Goal: Information Seeking & Learning: Compare options

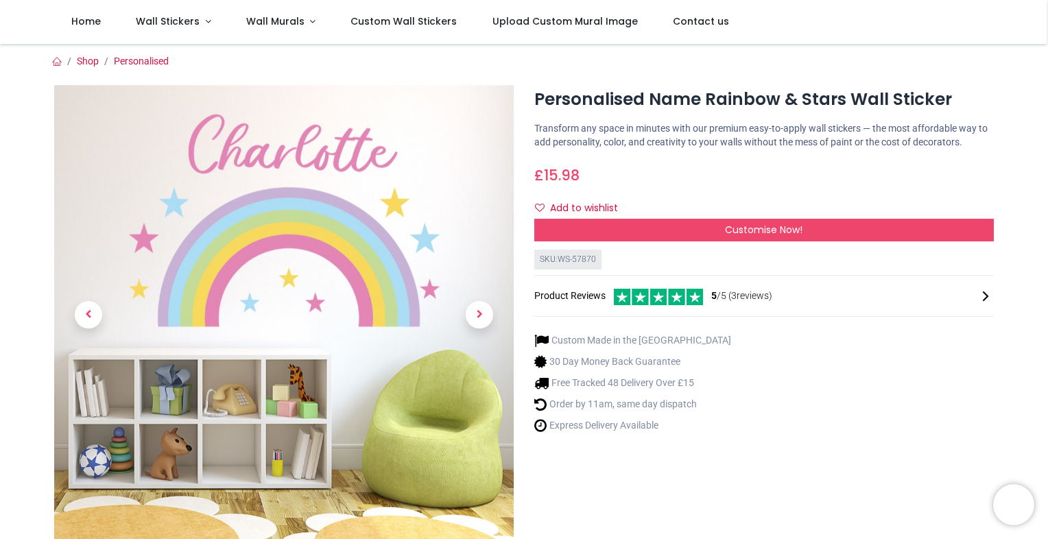
scroll to position [27, 0]
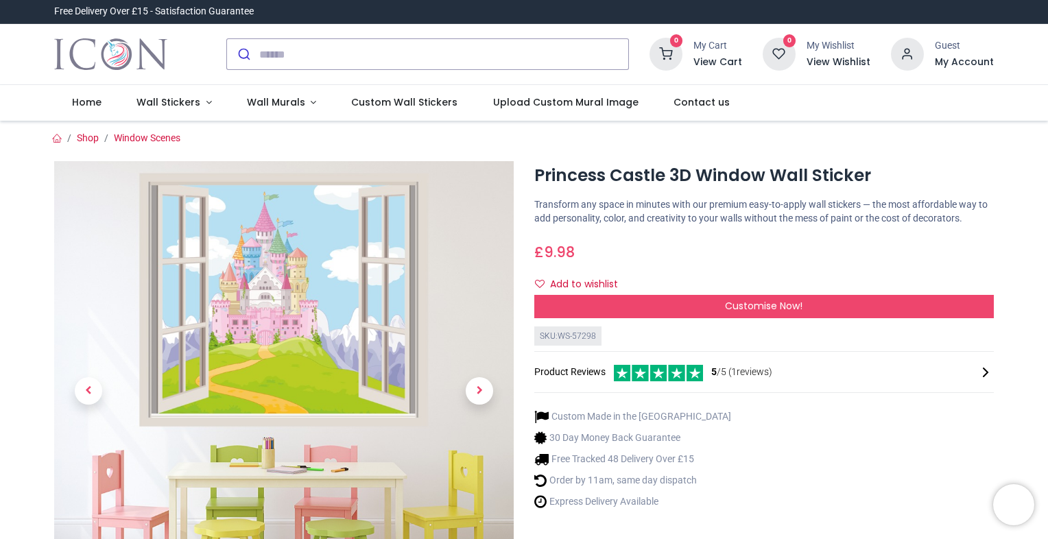
click at [756, 484] on div "Custom Made in the UK 30 Day Money Back Guarantee Free Tracked 48 Delivery Over…" at bounding box center [763, 456] width 459 height 117
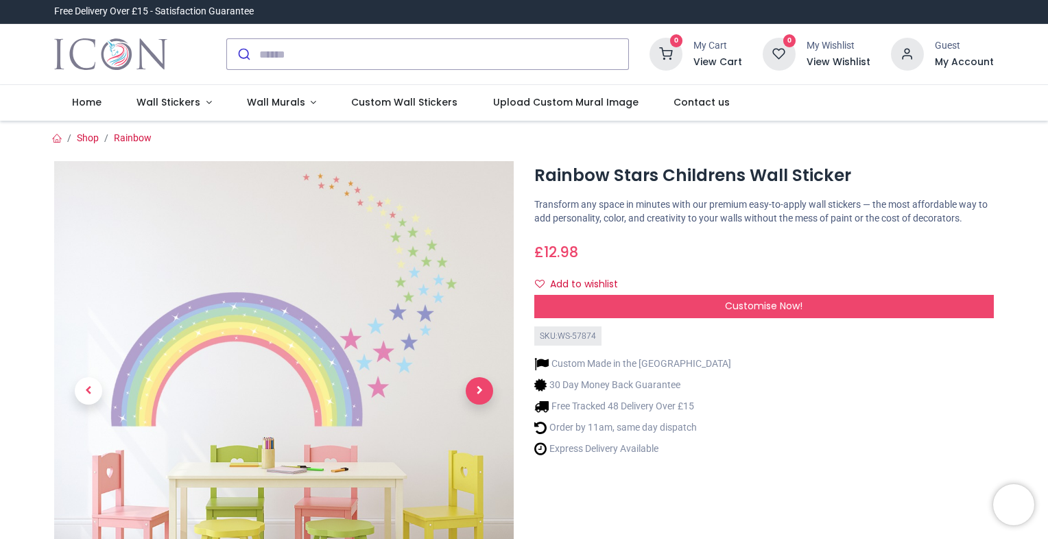
click at [474, 381] on span "Next" at bounding box center [479, 390] width 27 height 27
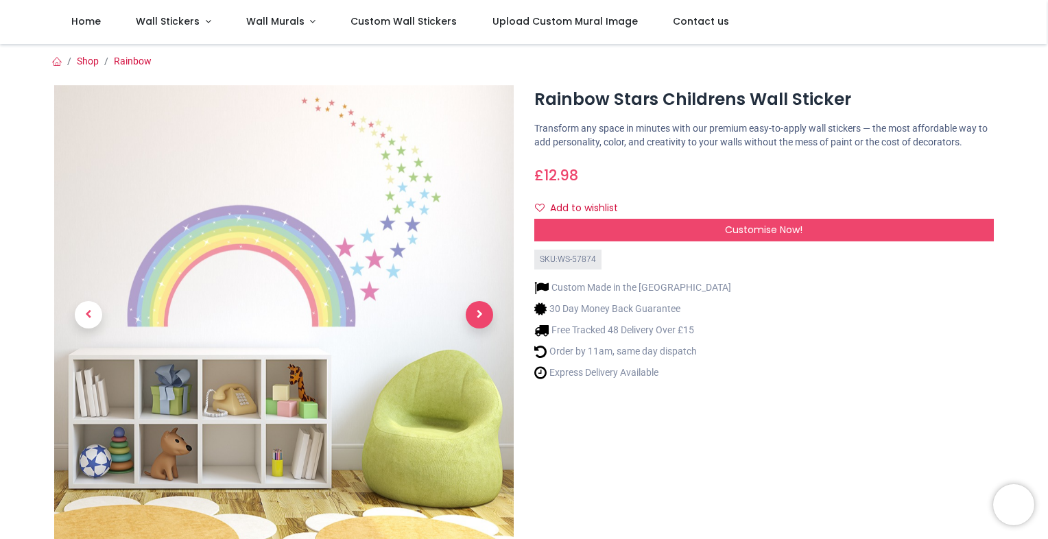
scroll to position [27, 0]
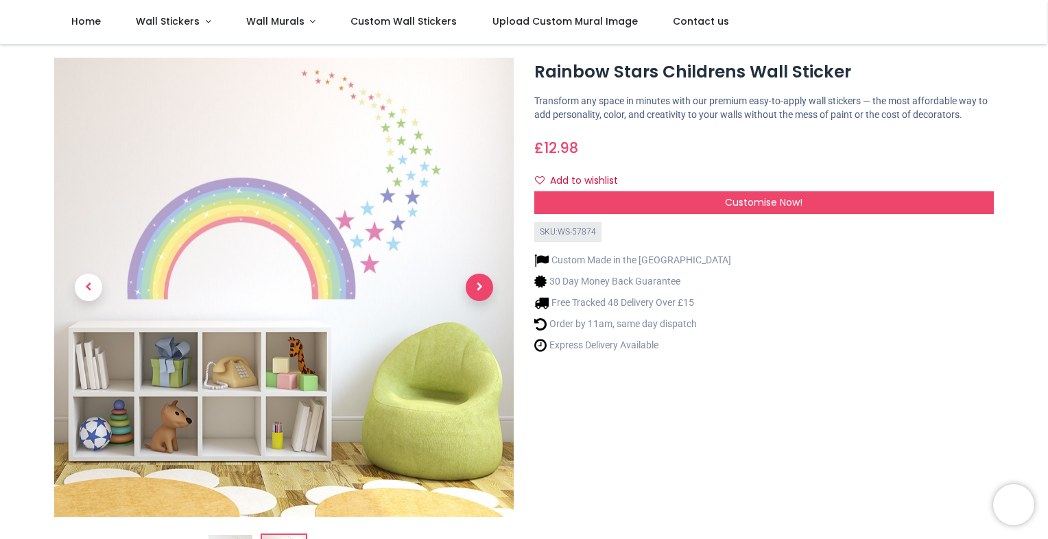
click at [474, 381] on link at bounding box center [479, 287] width 69 height 322
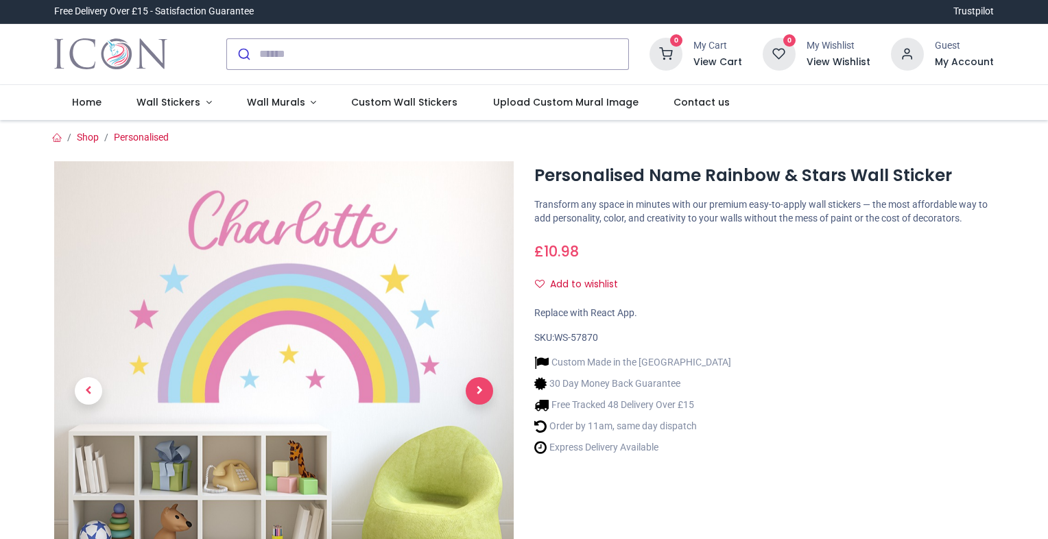
click at [477, 387] on span "Next" at bounding box center [479, 390] width 27 height 27
click at [477, 387] on link at bounding box center [479, 391] width 69 height 322
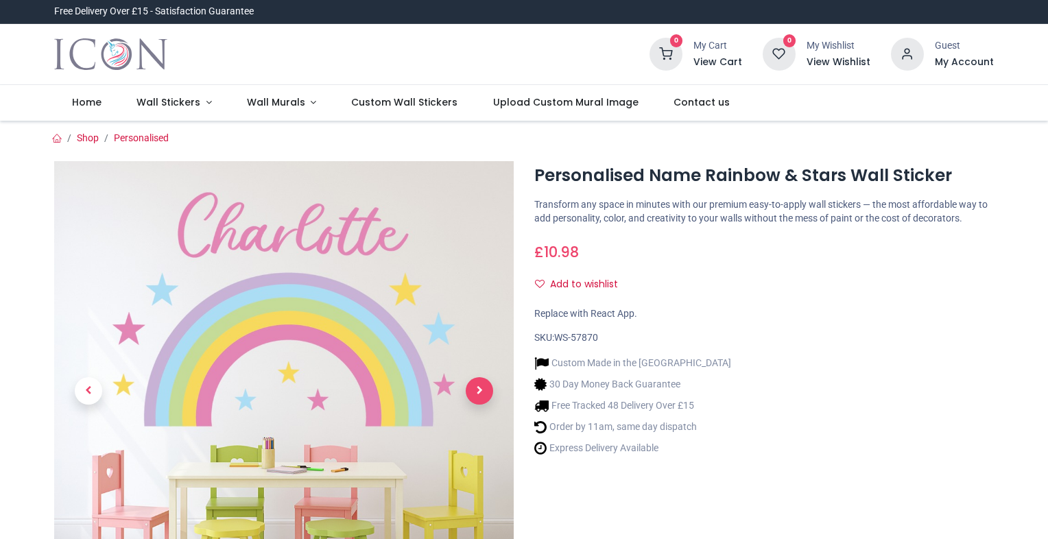
scroll to position [161, 0]
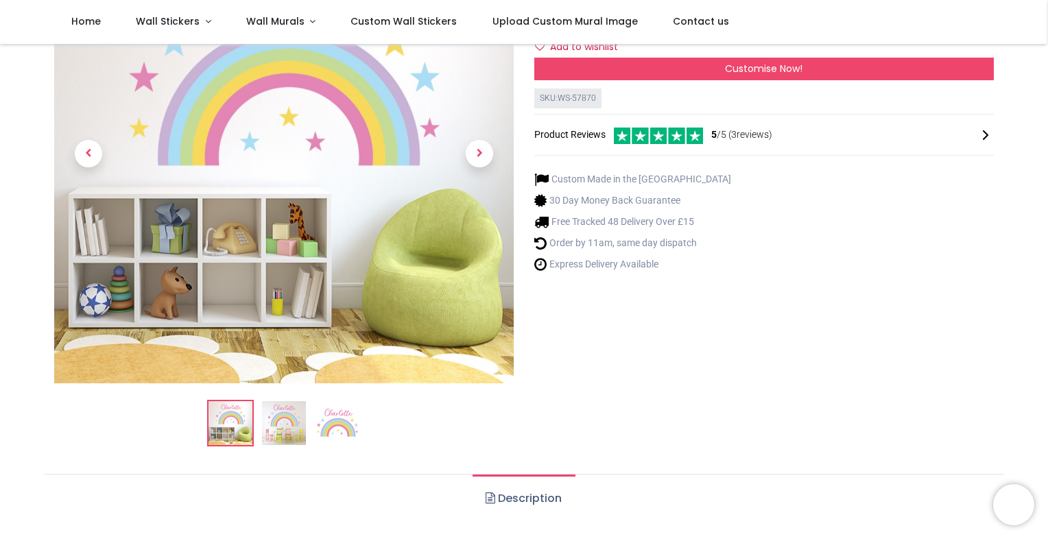
click at [327, 422] on img at bounding box center [337, 423] width 44 height 44
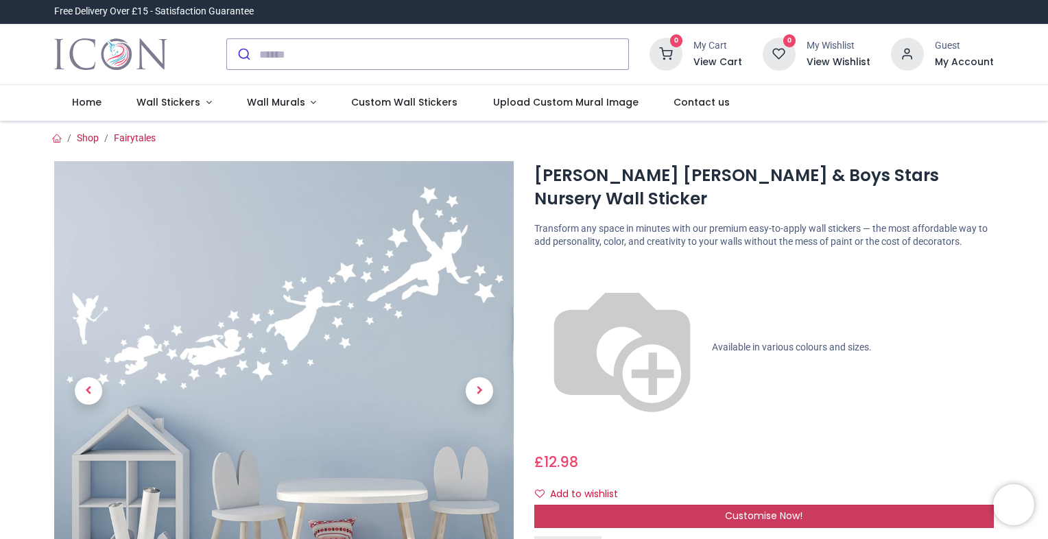
click at [831, 505] on div "Customise Now!" at bounding box center [763, 516] width 459 height 23
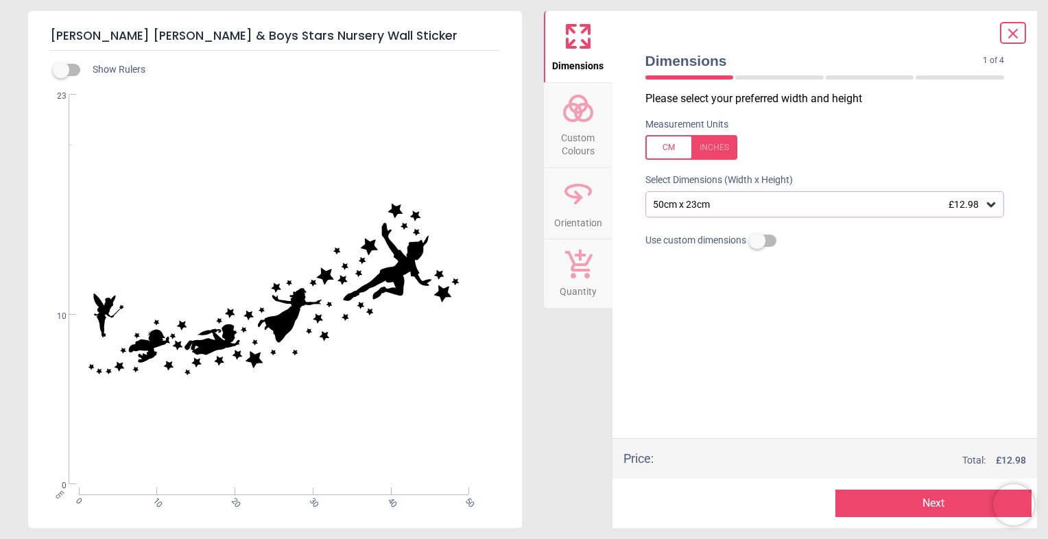
click at [585, 135] on span "Custom Colours" at bounding box center [578, 142] width 66 height 34
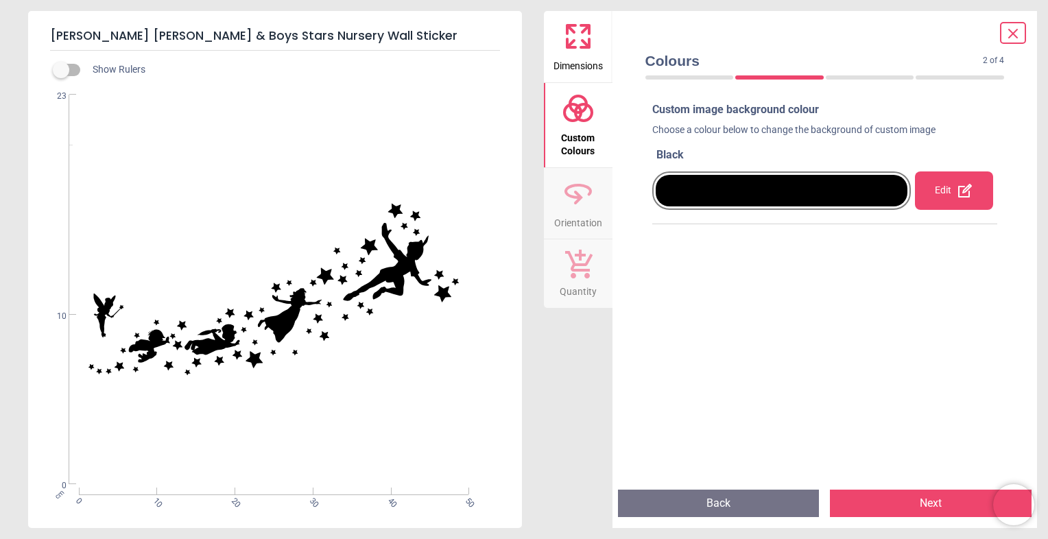
click at [847, 188] on div at bounding box center [781, 191] width 252 height 32
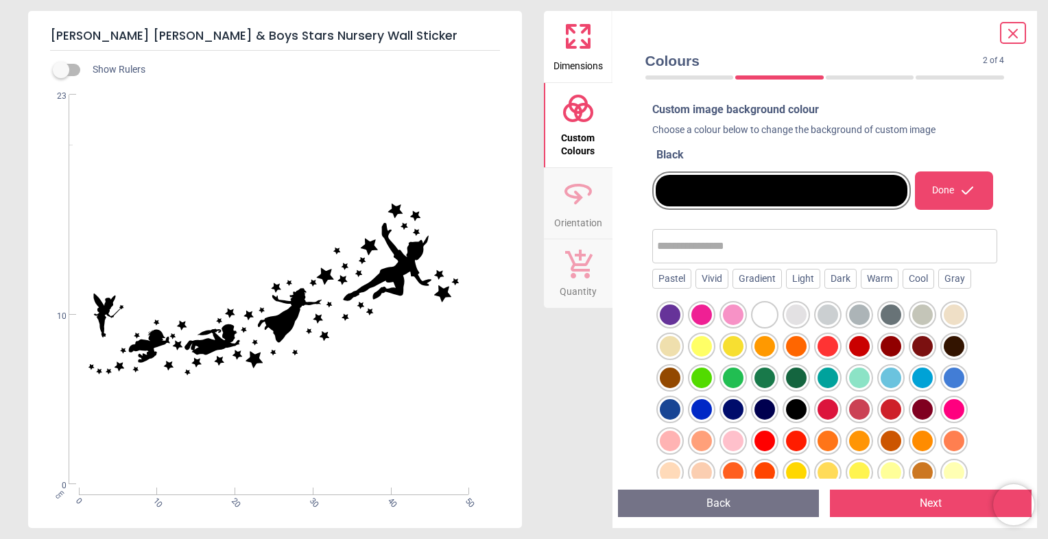
click at [680, 320] on div at bounding box center [670, 314] width 21 height 21
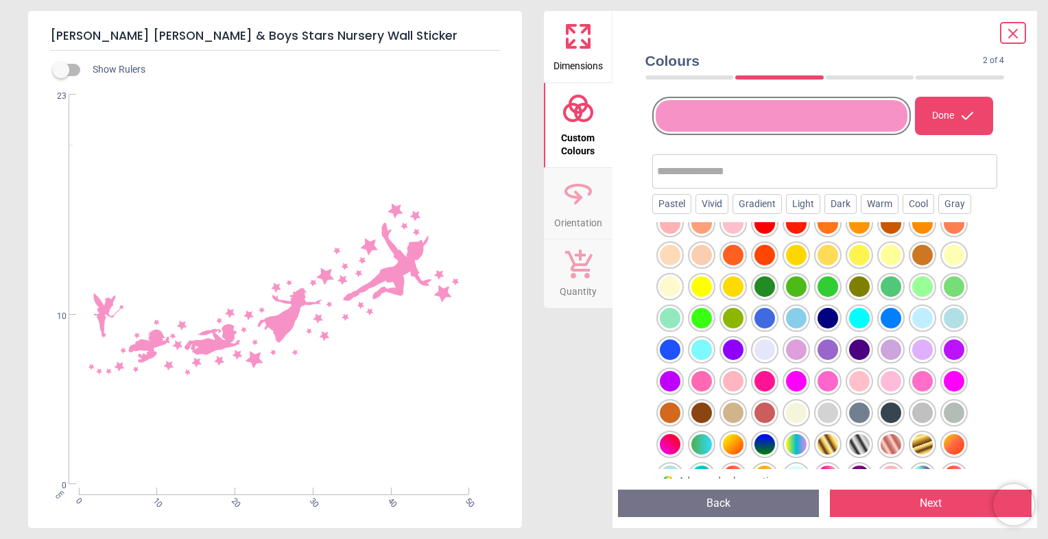
scroll to position [146, 0]
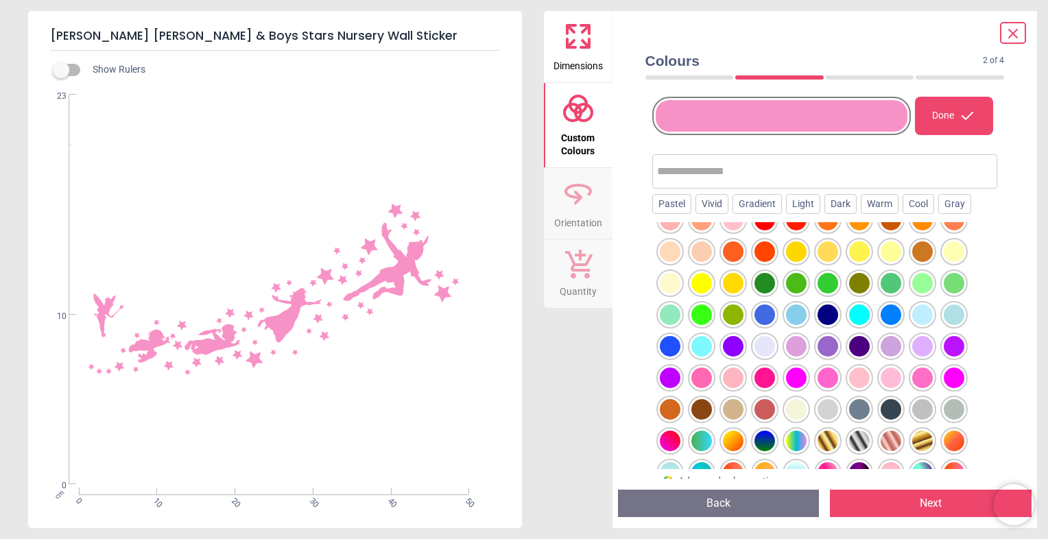
click at [680, 104] on div at bounding box center [670, 94] width 21 height 21
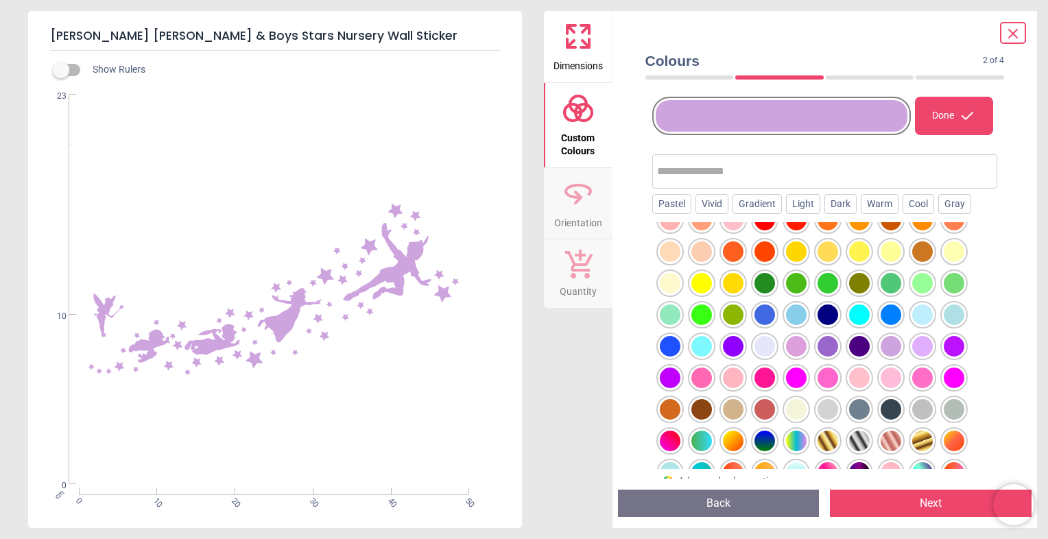
drag, startPoint x: 479, startPoint y: 313, endPoint x: 562, endPoint y: 465, distance: 172.7
click at [562, 465] on div "Dimensions Custom Colours Orientation Quantity" at bounding box center [578, 269] width 69 height 517
click at [0, 221] on html "Login • Register Home Wall Stickers" at bounding box center [524, 269] width 1048 height 539
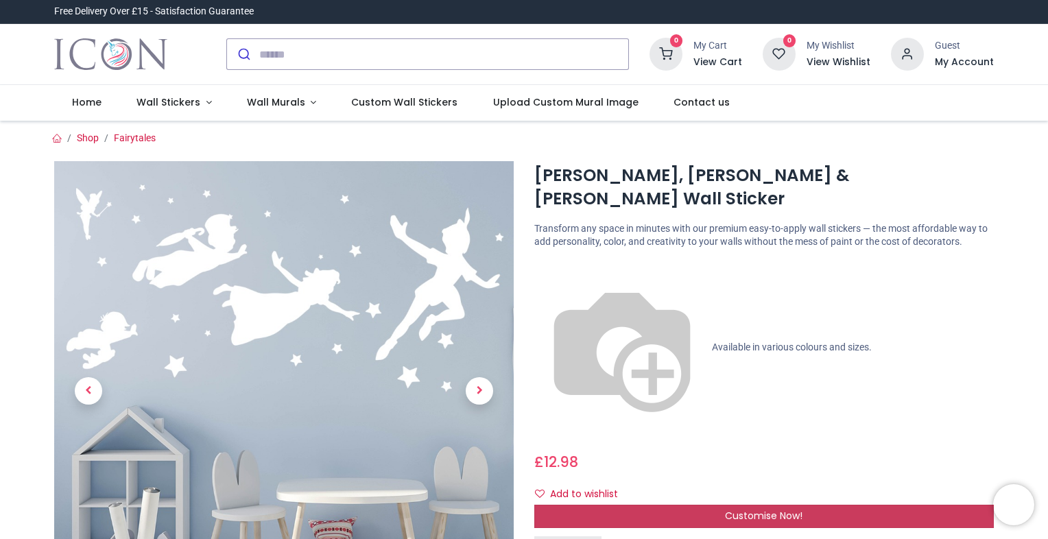
click at [627, 505] on div "Customise Now!" at bounding box center [763, 516] width 459 height 23
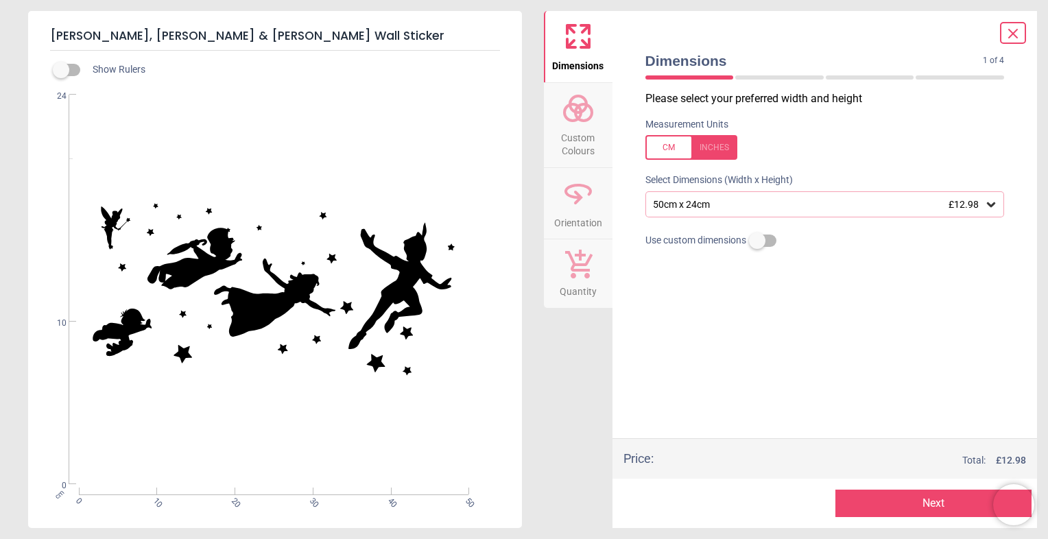
click at [600, 136] on span "Custom Colours" at bounding box center [578, 142] width 66 height 34
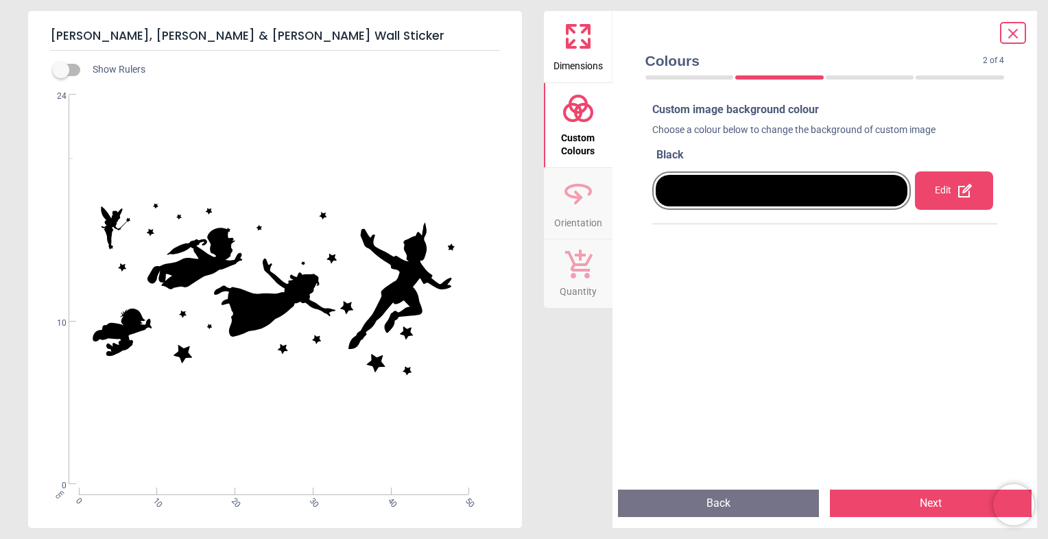
click at [949, 196] on div "Edit" at bounding box center [953, 190] width 77 height 38
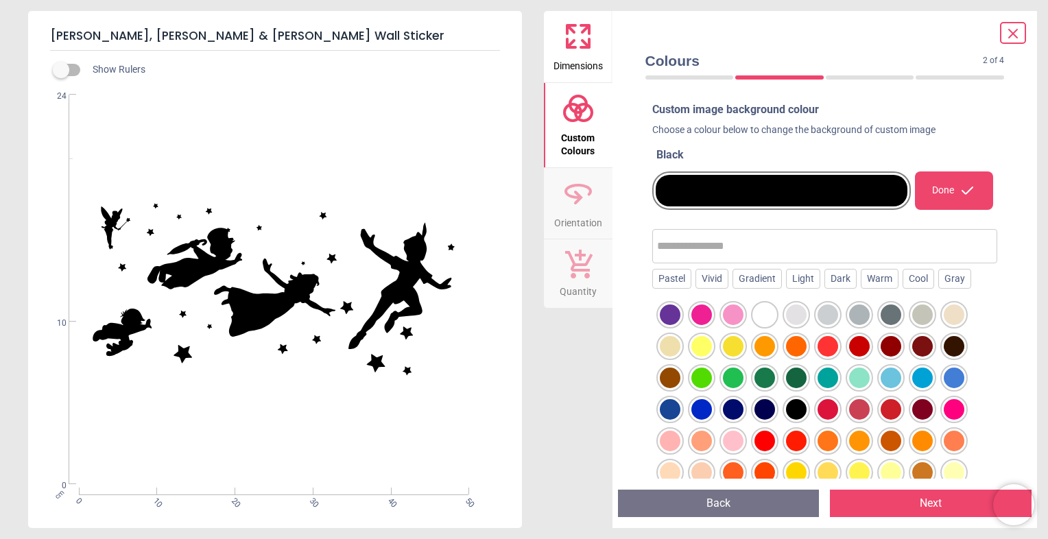
click at [949, 196] on div "Done" at bounding box center [953, 190] width 77 height 38
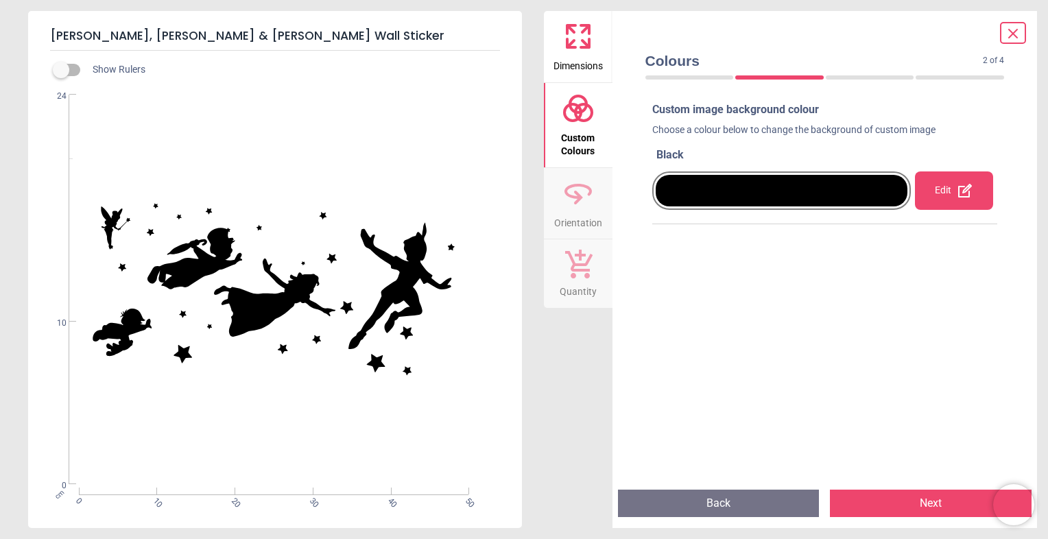
click at [855, 191] on div at bounding box center [781, 191] width 252 height 32
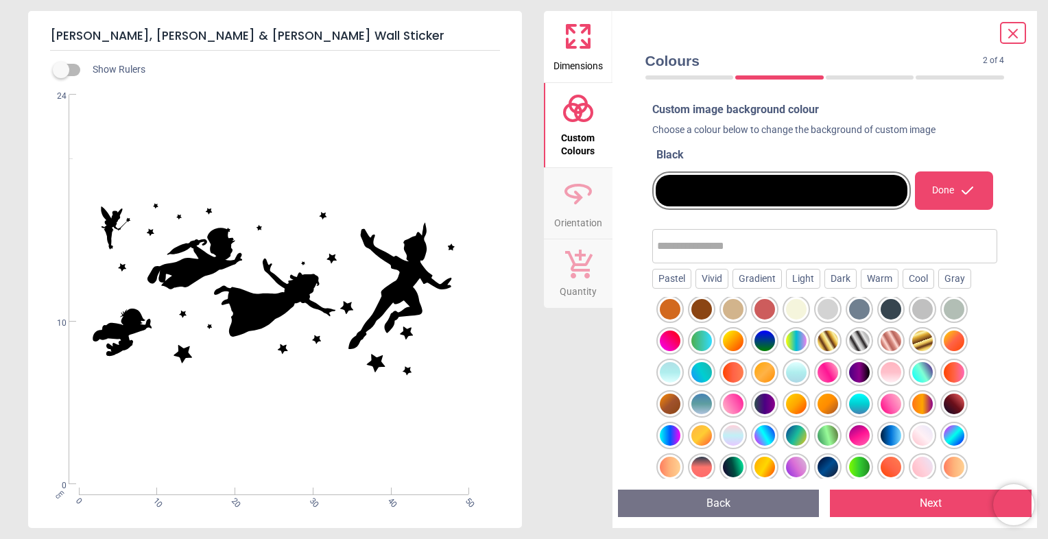
scroll to position [310, 0]
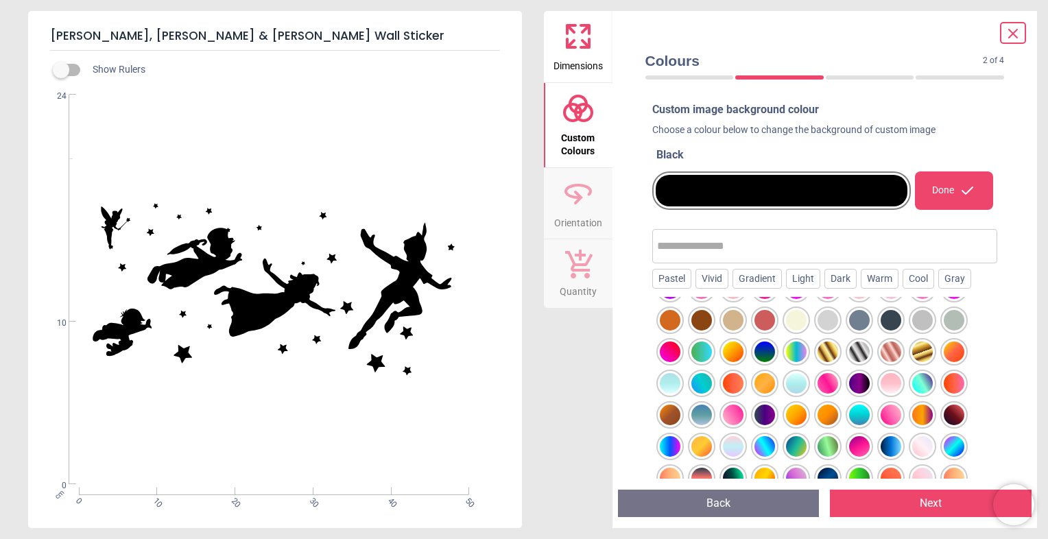
click at [680, 15] on div at bounding box center [670, 5] width 21 height 21
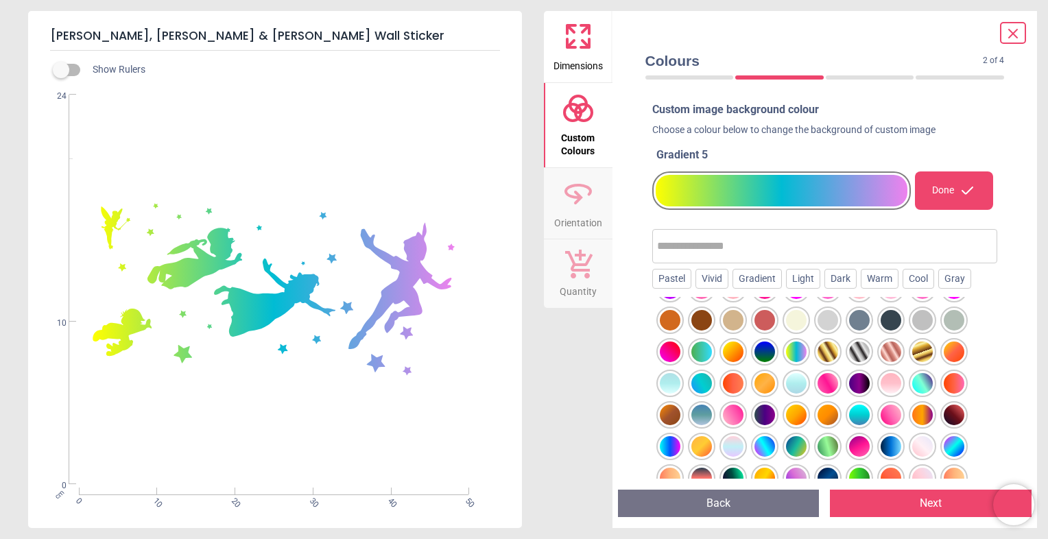
click at [680, 15] on div at bounding box center [670, 5] width 21 height 21
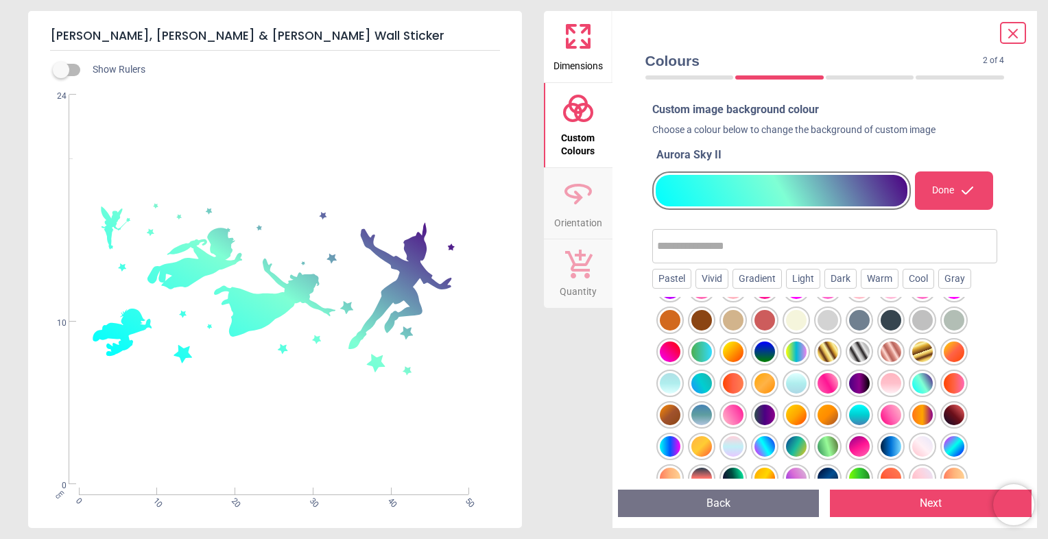
click at [680, 15] on div at bounding box center [670, 5] width 21 height 21
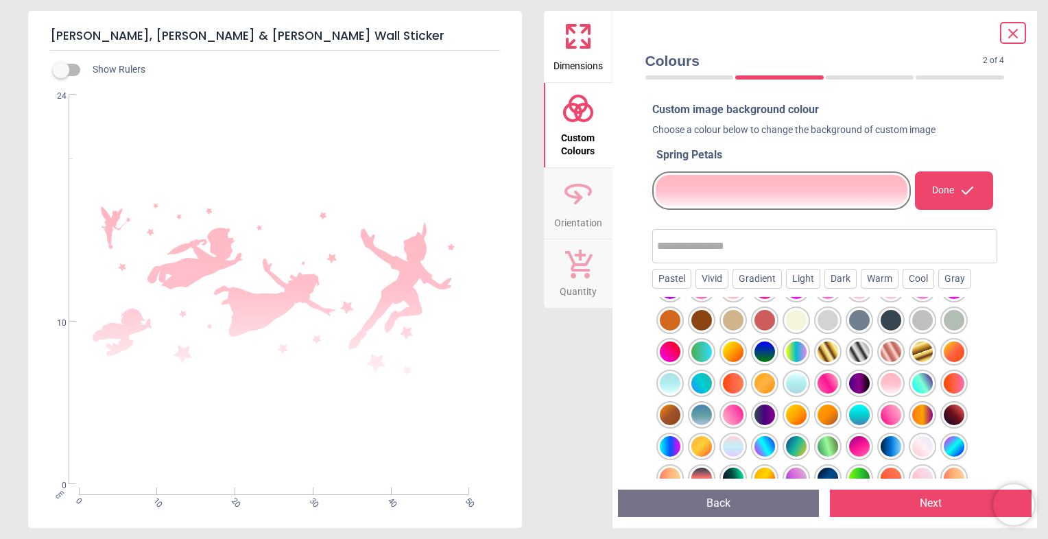
scroll to position [420, 0]
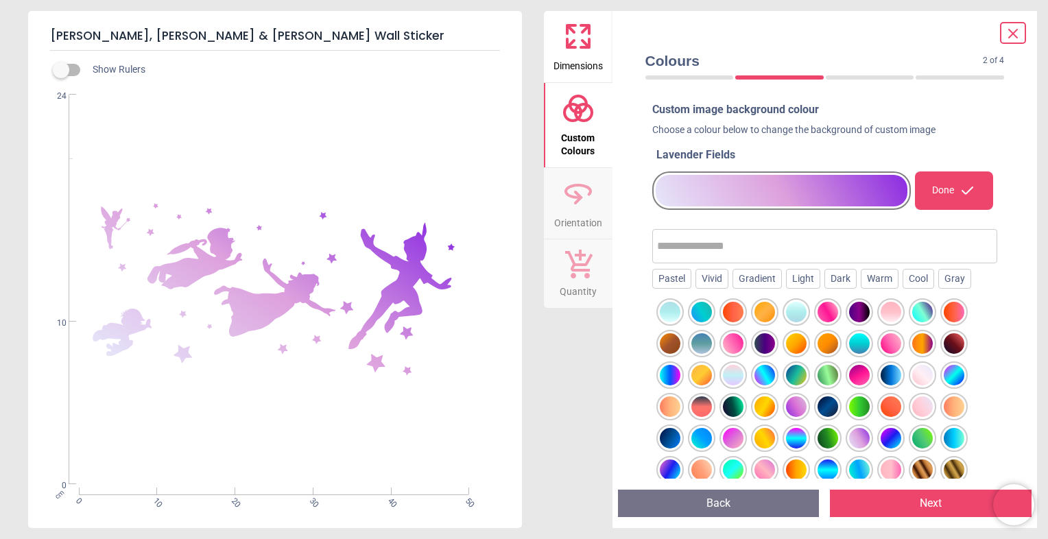
scroll to position [376, 0]
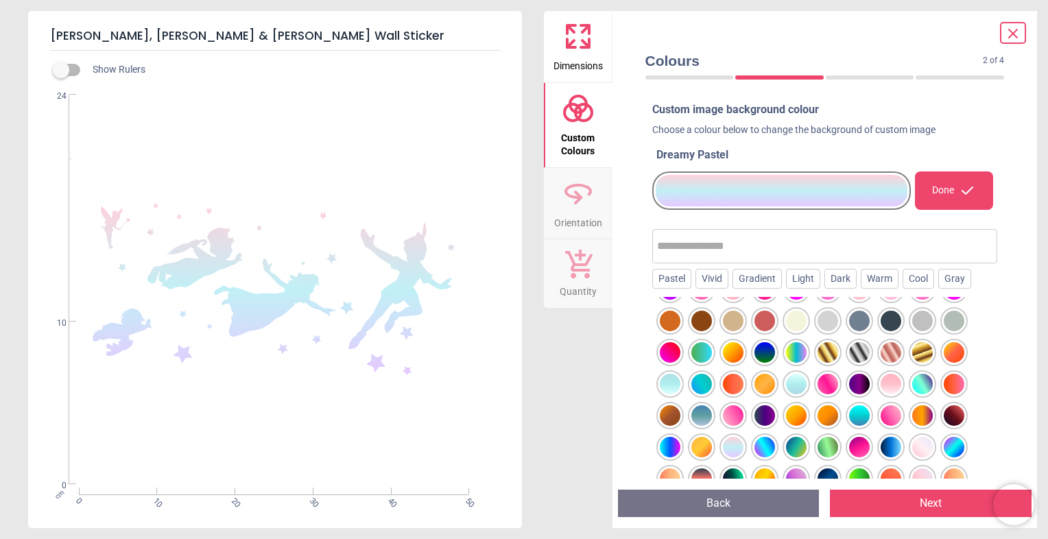
scroll to position [291, 0]
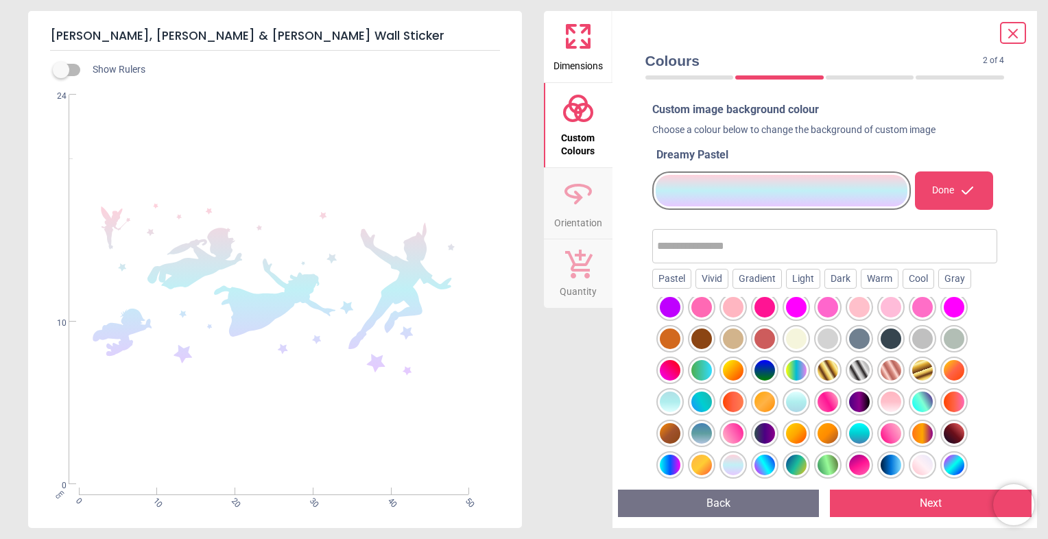
click at [680, 34] on div at bounding box center [670, 23] width 21 height 21
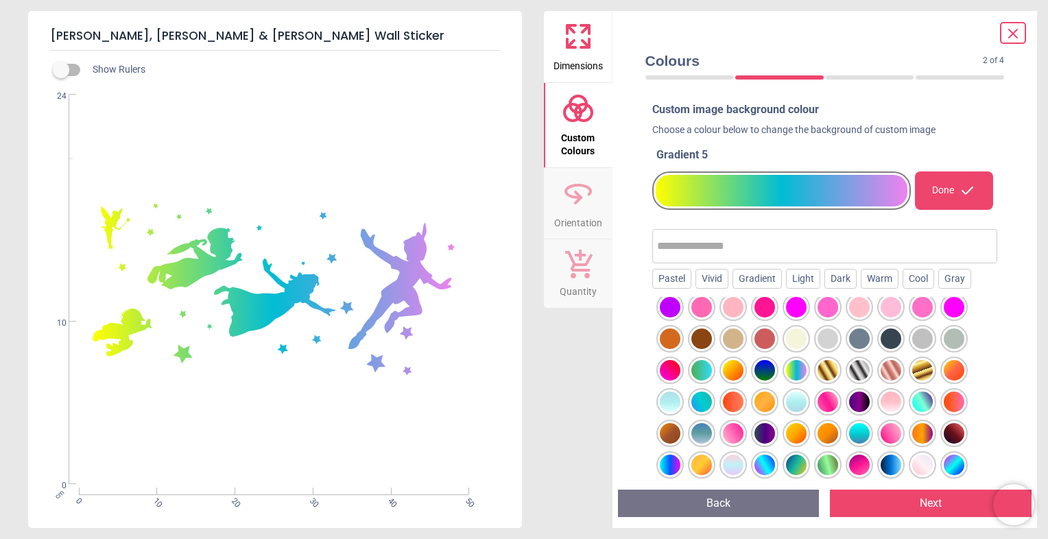
click at [680, 34] on div at bounding box center [670, 23] width 21 height 21
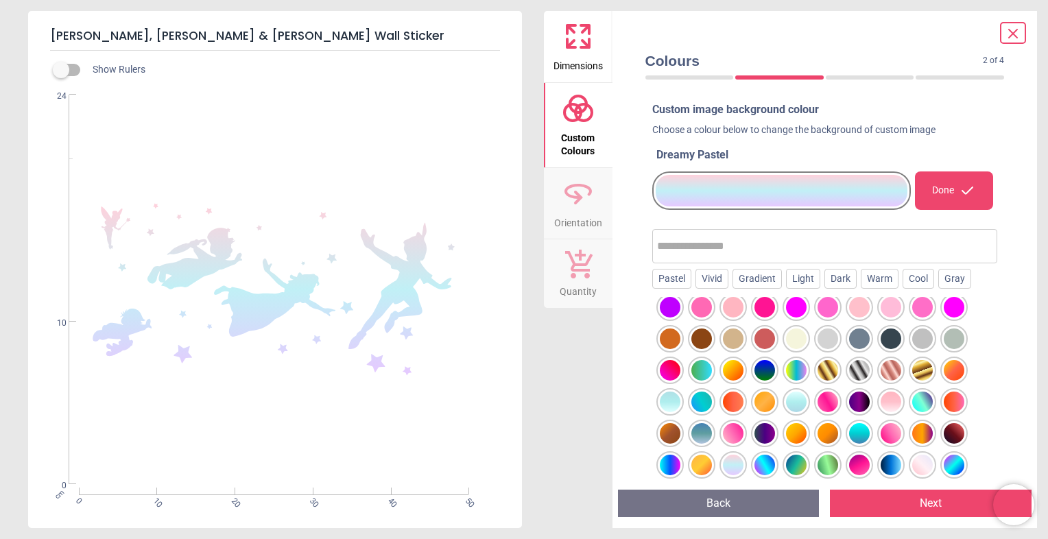
click at [680, 34] on div at bounding box center [670, 23] width 21 height 21
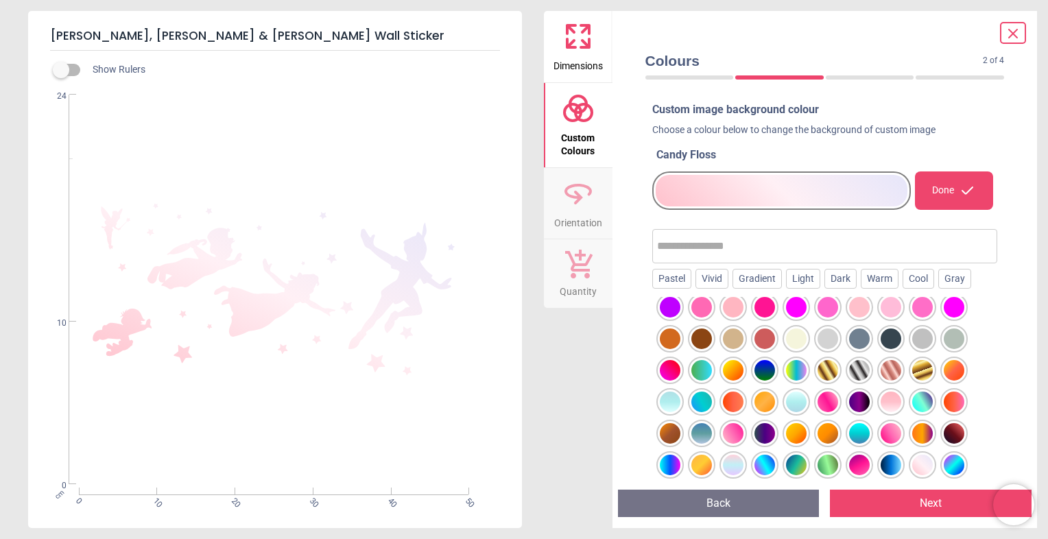
click at [680, 34] on div at bounding box center [670, 23] width 21 height 21
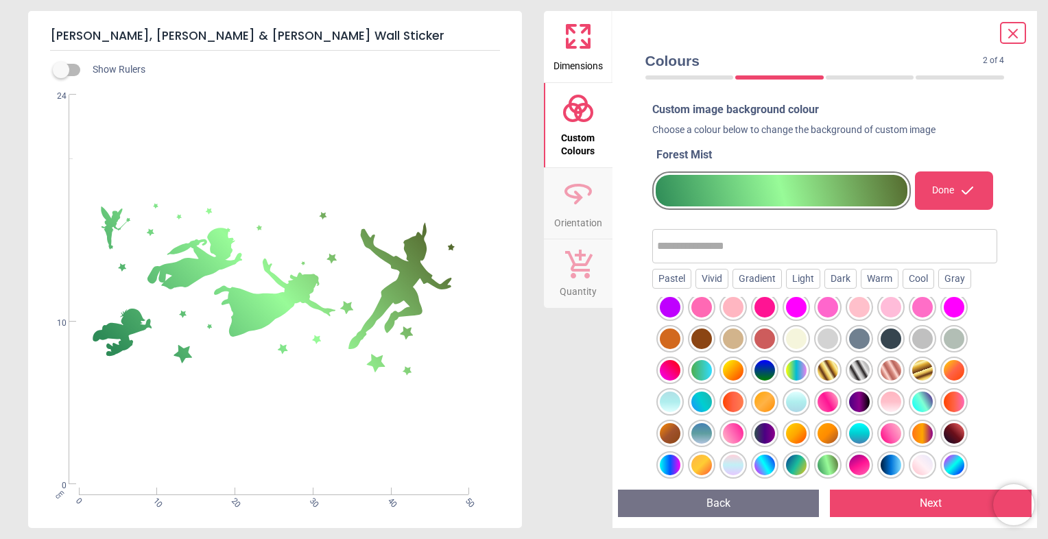
click at [680, 34] on div at bounding box center [670, 23] width 21 height 21
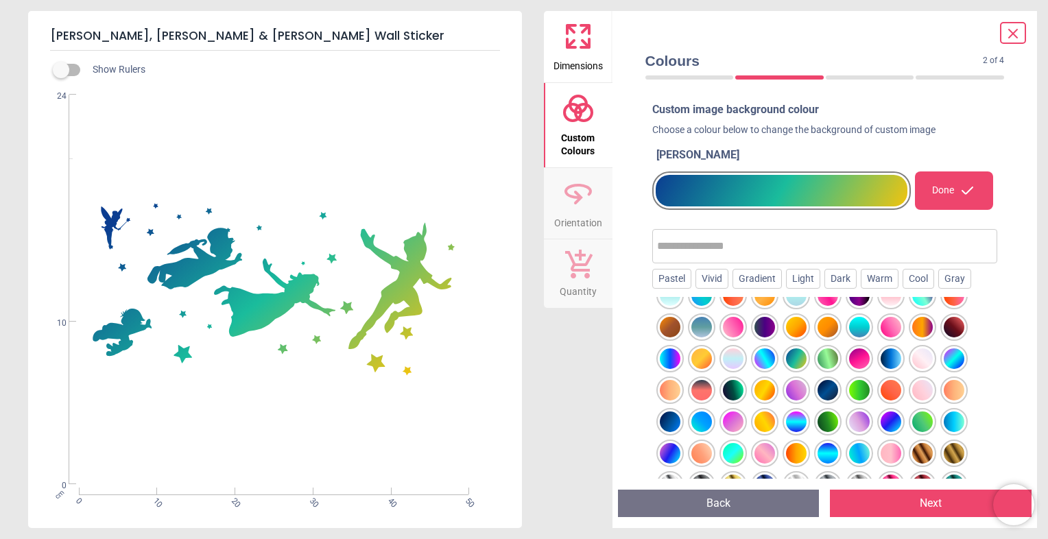
scroll to position [420, 0]
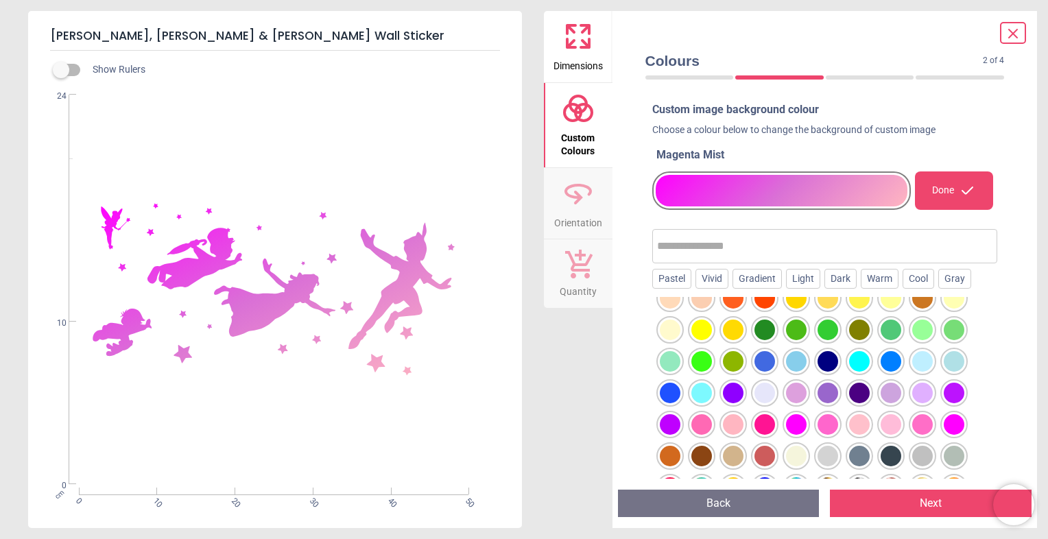
scroll to position [141, 0]
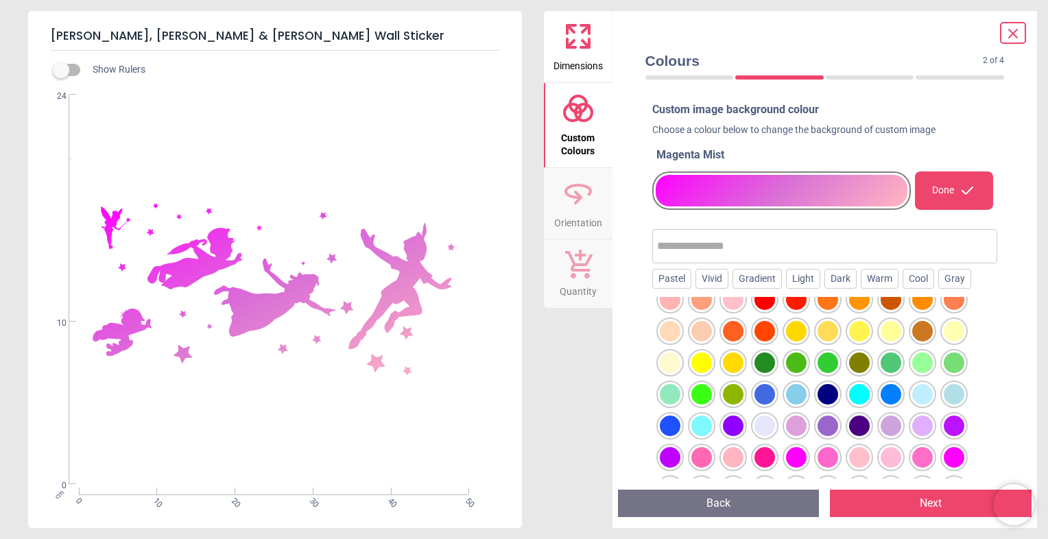
click at [680, 184] on div at bounding box center [670, 173] width 21 height 21
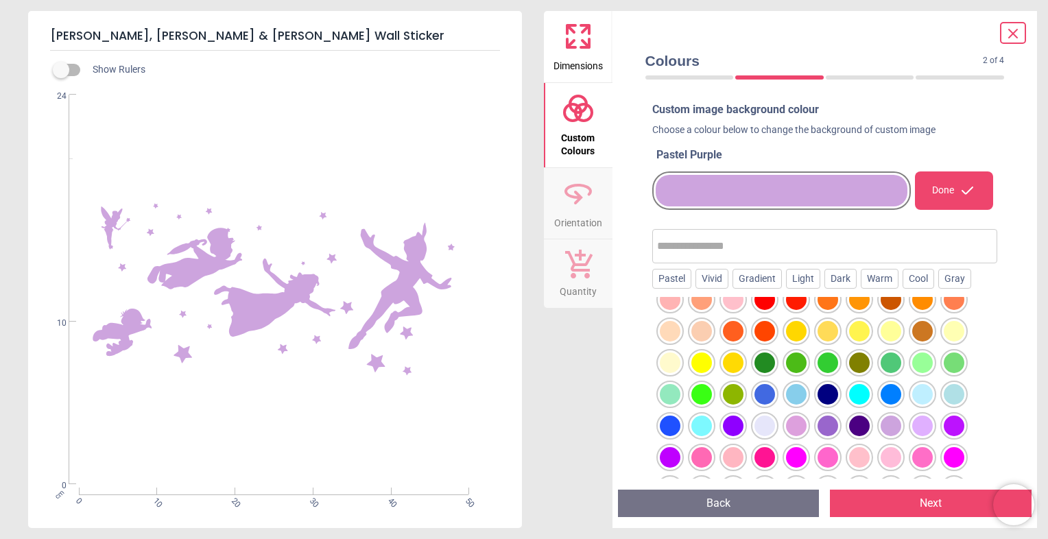
click at [568, 341] on div "Dimensions Custom Colours Orientation Quantity" at bounding box center [578, 269] width 69 height 517
click at [924, 183] on div "Done" at bounding box center [953, 190] width 77 height 38
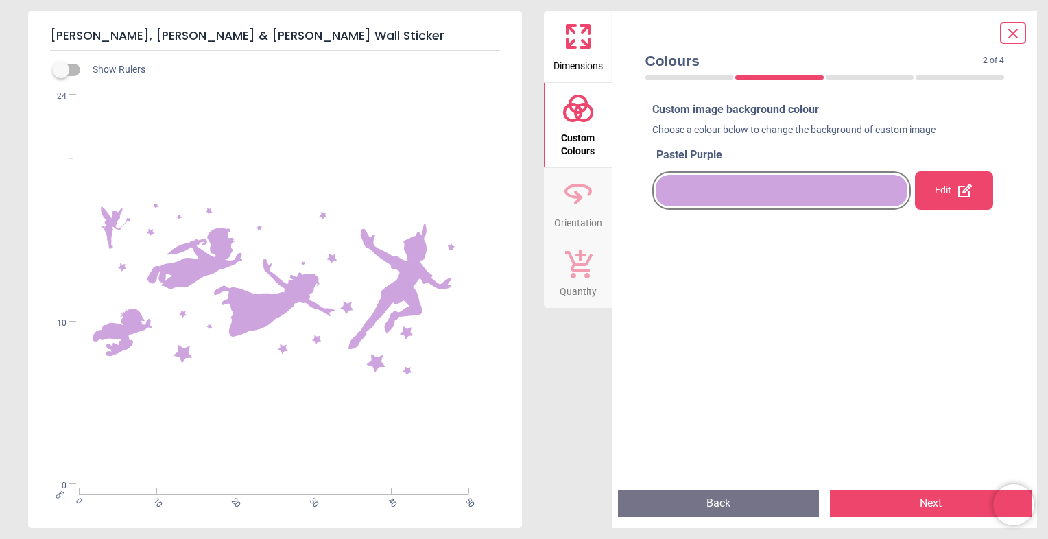
click at [765, 509] on button "Back" at bounding box center [719, 503] width 202 height 27
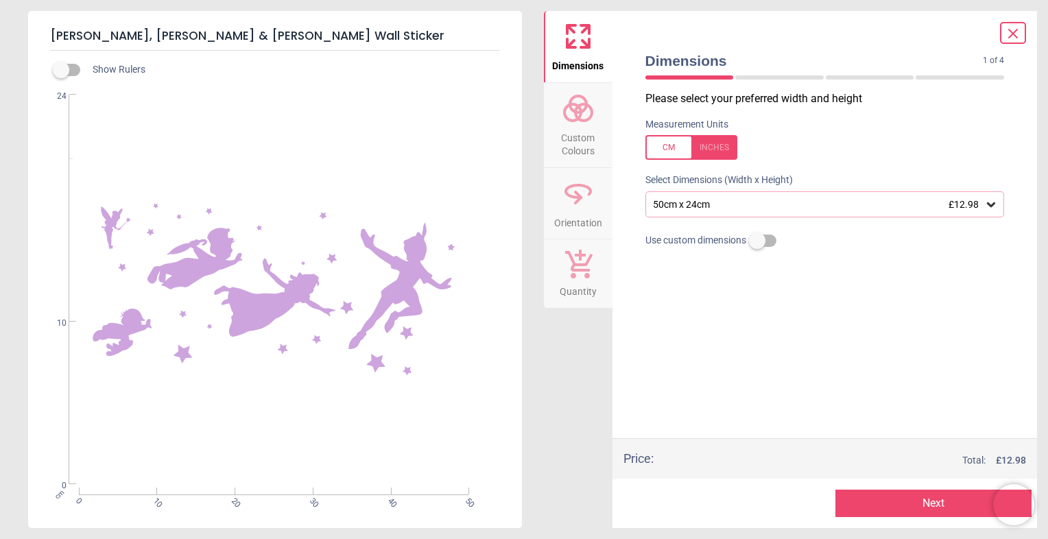
click at [569, 352] on div "Dimensions Custom Colours Orientation Quantity" at bounding box center [578, 269] width 69 height 517
click at [1004, 31] on icon at bounding box center [1012, 33] width 16 height 16
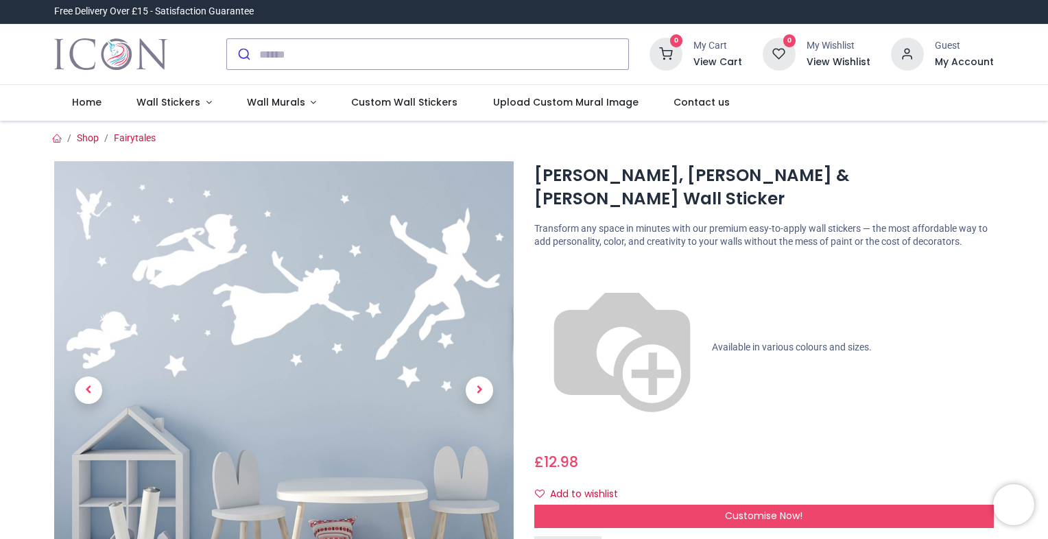
click at [945, 222] on p "Transform any space in minutes with our premium easy-to-apply wall stickers — t…" at bounding box center [763, 235] width 459 height 27
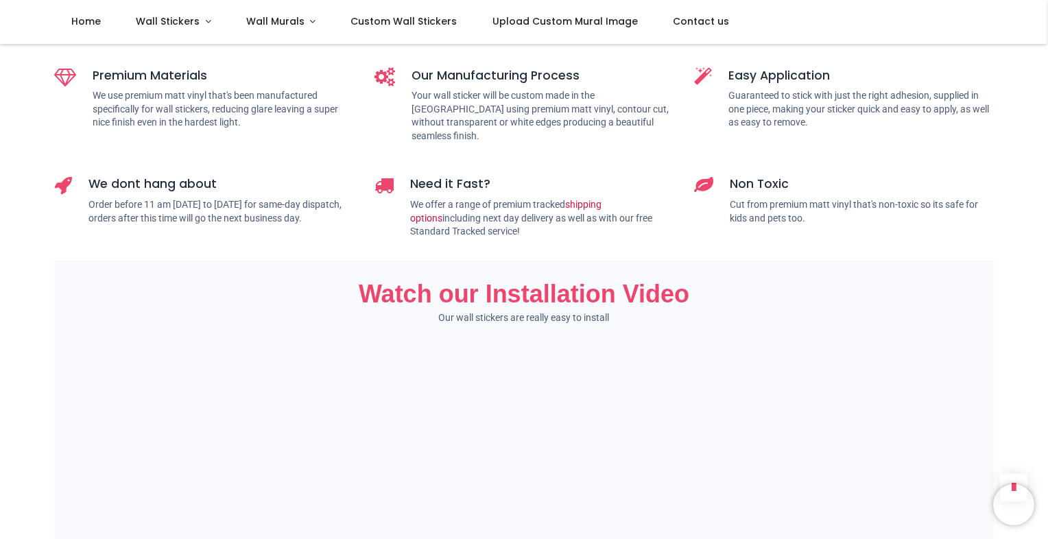
scroll to position [0, 0]
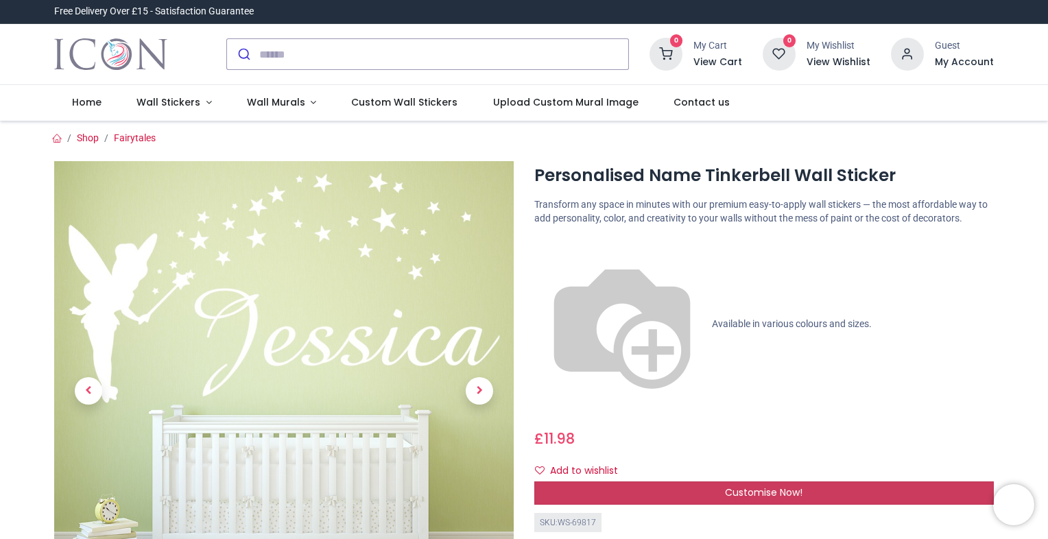
click at [655, 481] on div "Customise Now!" at bounding box center [763, 492] width 459 height 23
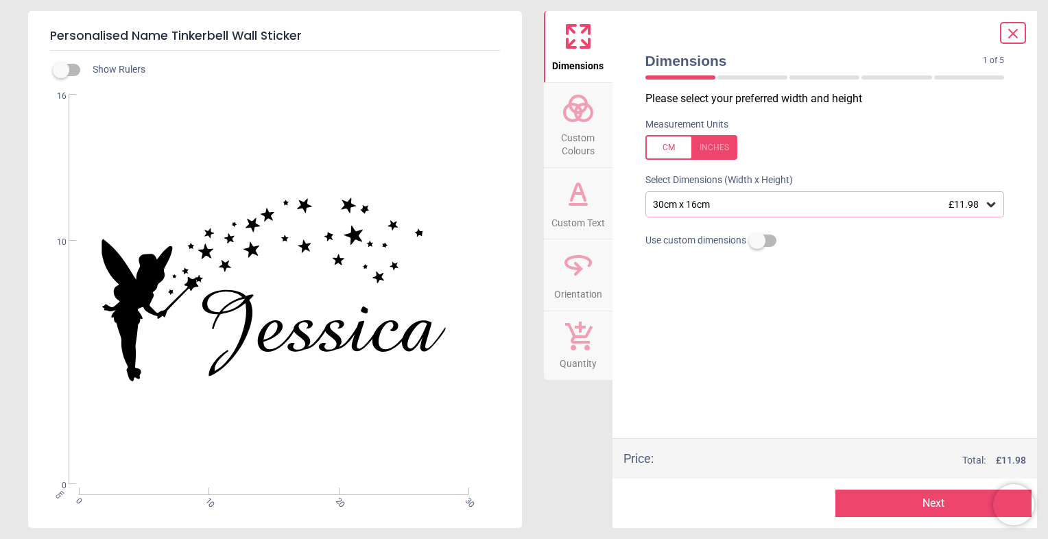
click at [573, 123] on icon at bounding box center [578, 108] width 33 height 33
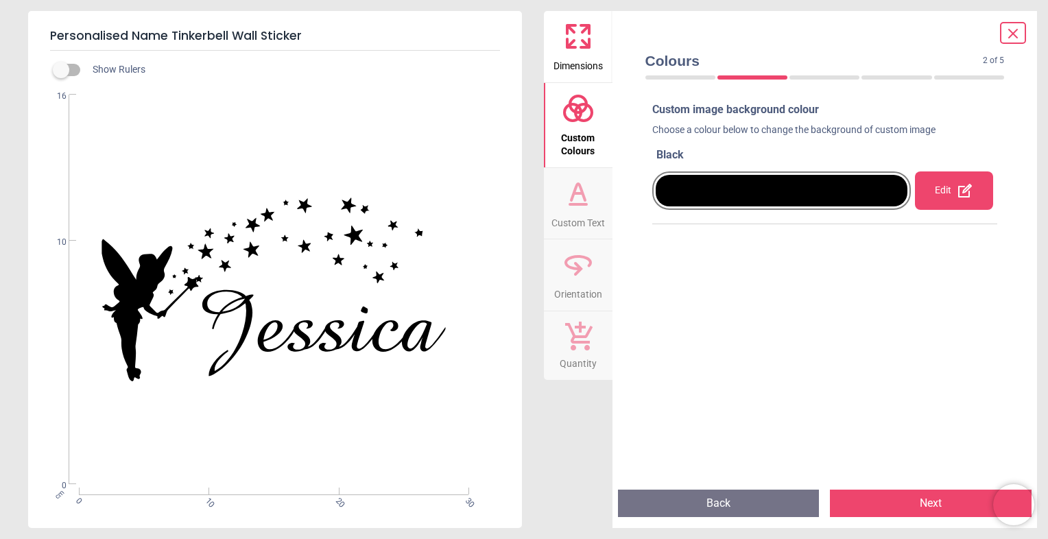
click at [594, 221] on span "Custom Text" at bounding box center [577, 220] width 53 height 21
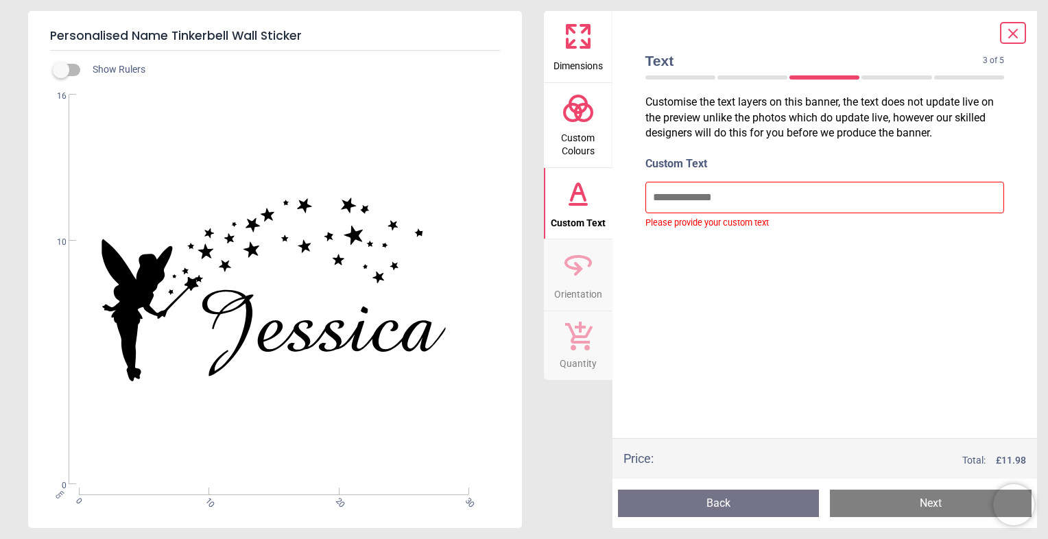
click at [603, 125] on span "Custom Colours" at bounding box center [578, 142] width 66 height 34
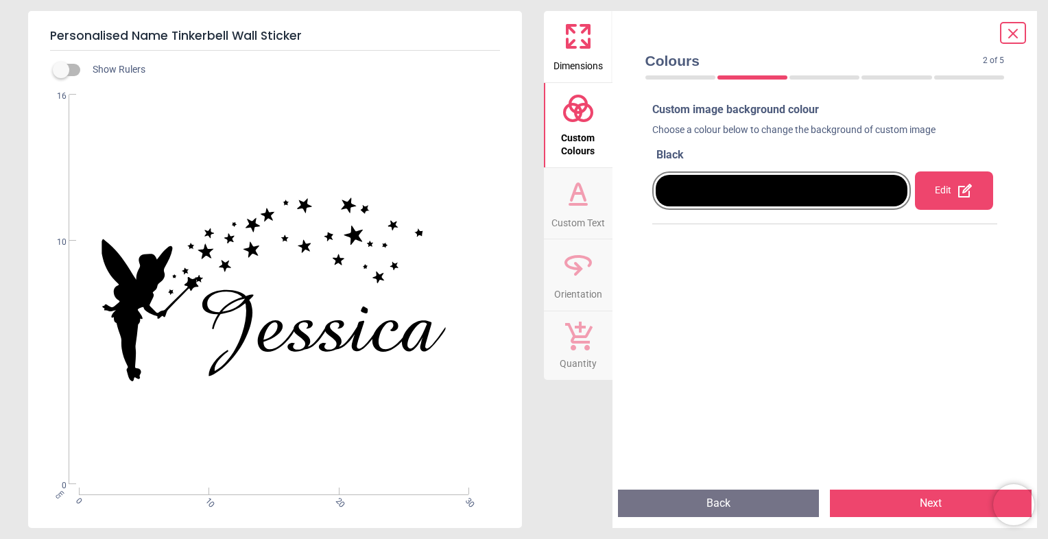
click at [878, 188] on div at bounding box center [781, 191] width 252 height 32
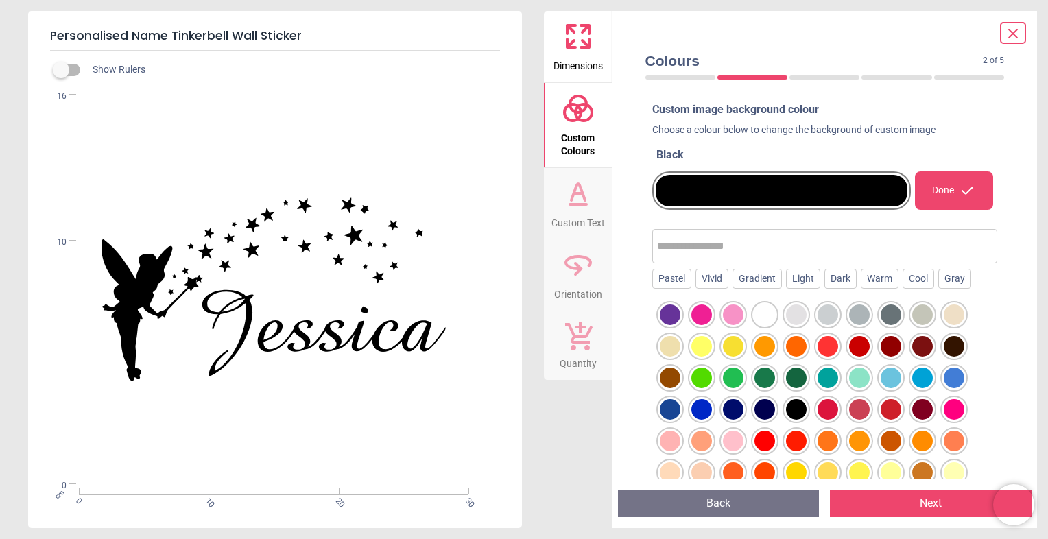
click at [680, 317] on div at bounding box center [670, 314] width 21 height 21
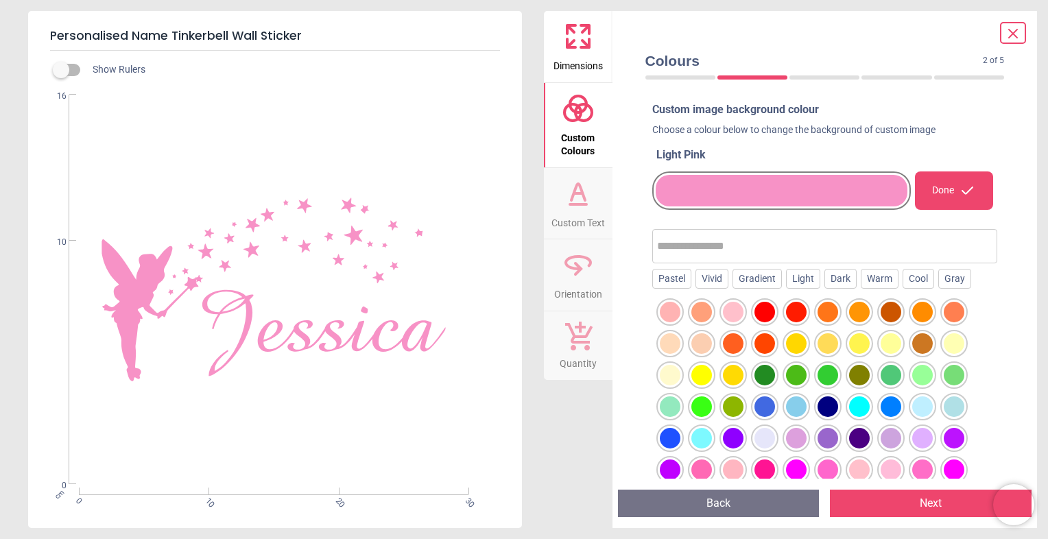
scroll to position [138, 0]
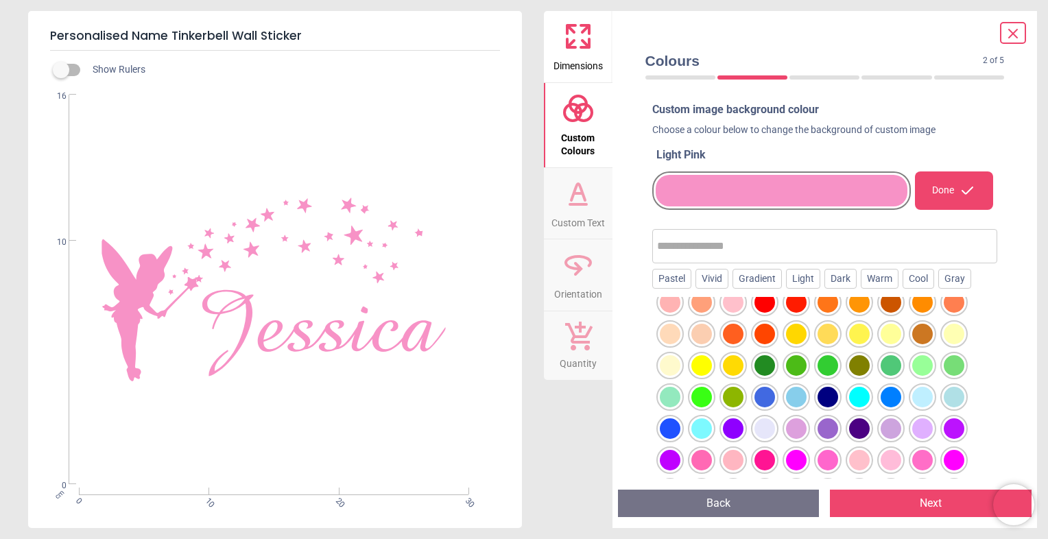
click at [680, 186] on div at bounding box center [670, 176] width 21 height 21
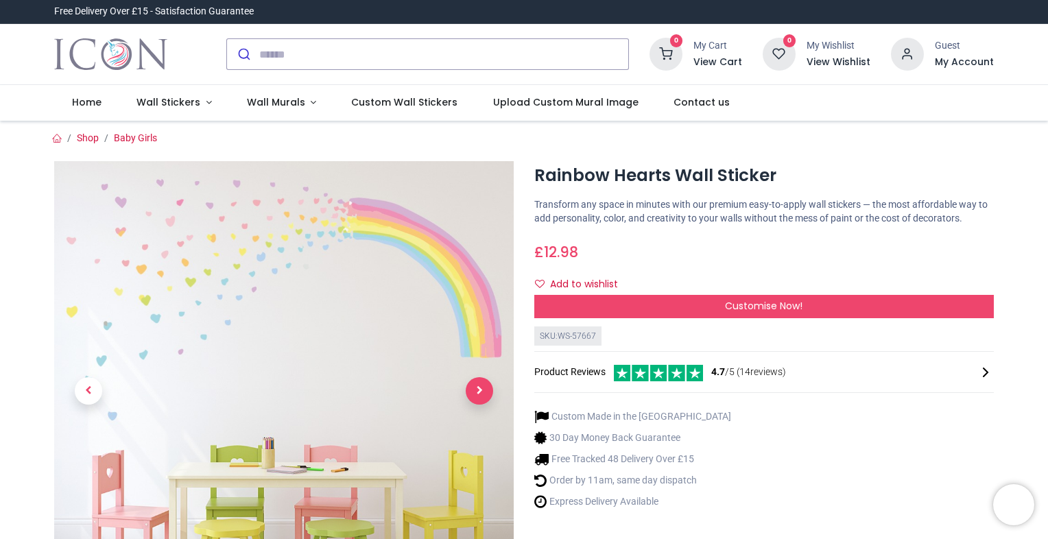
click at [482, 385] on span "Next" at bounding box center [479, 390] width 27 height 27
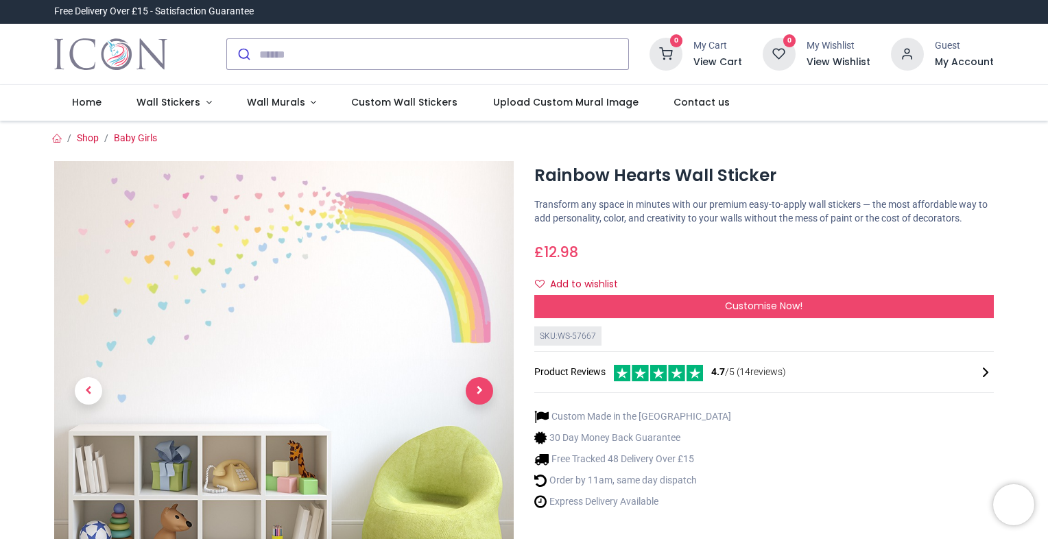
click at [482, 385] on span "Next" at bounding box center [479, 390] width 27 height 27
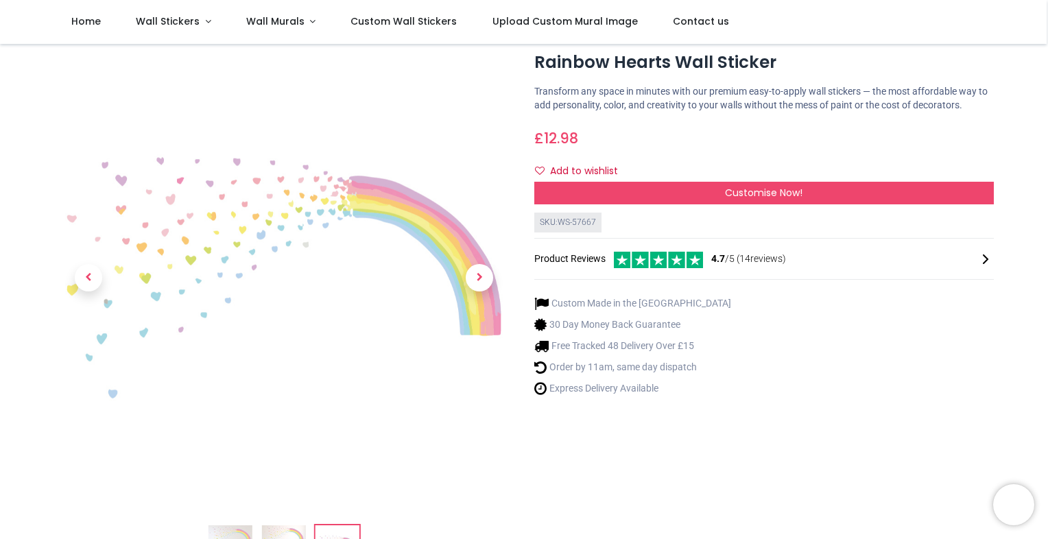
scroll to position [55, 0]
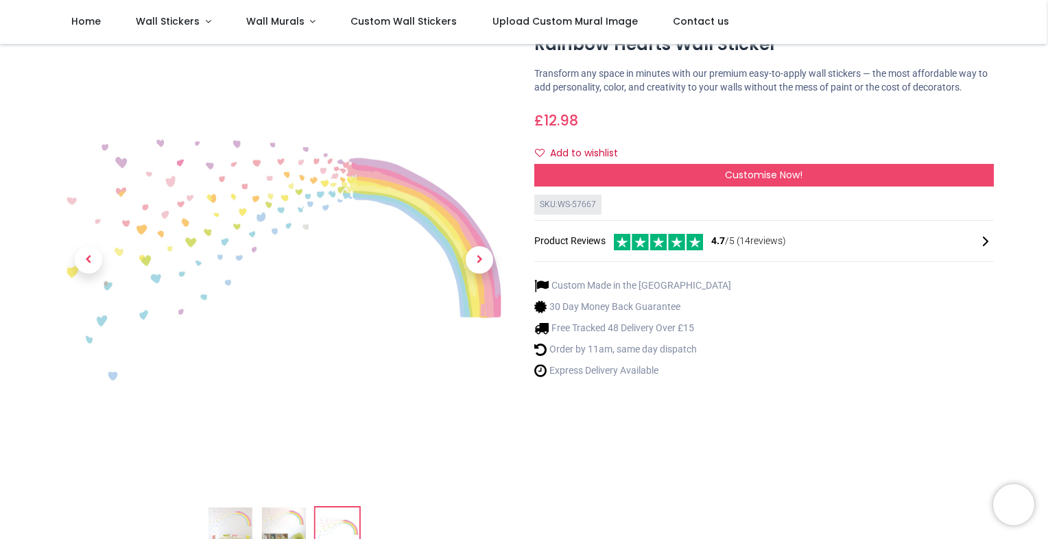
click at [58, 428] on img at bounding box center [283, 259] width 459 height 459
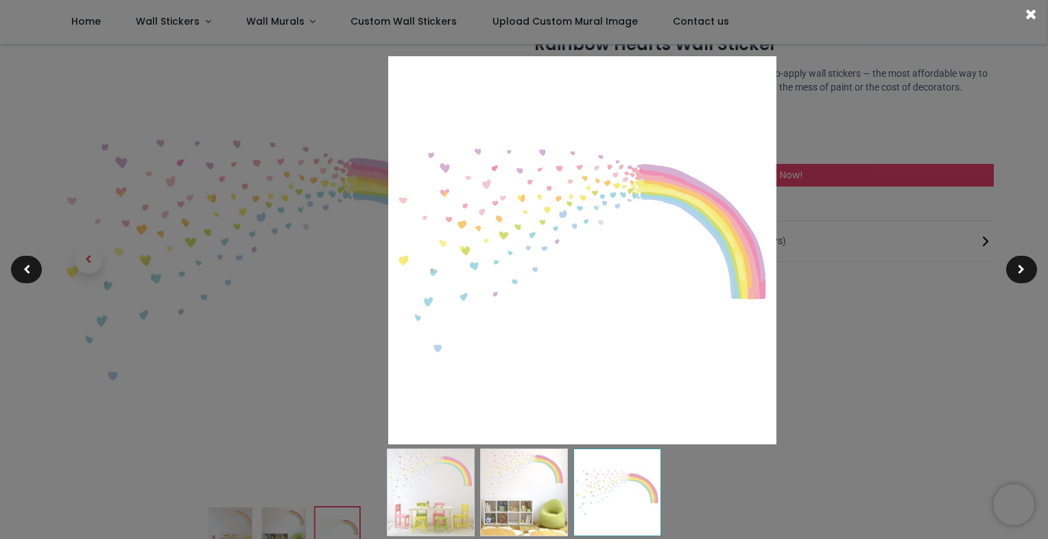
click at [654, 272] on img at bounding box center [582, 250] width 388 height 388
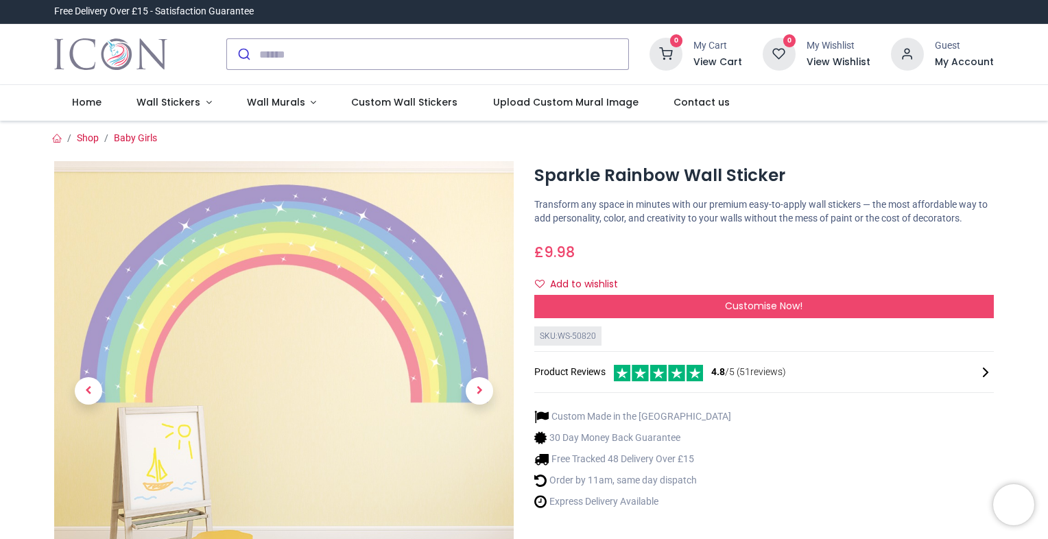
click at [464, 299] on link at bounding box center [479, 391] width 69 height 322
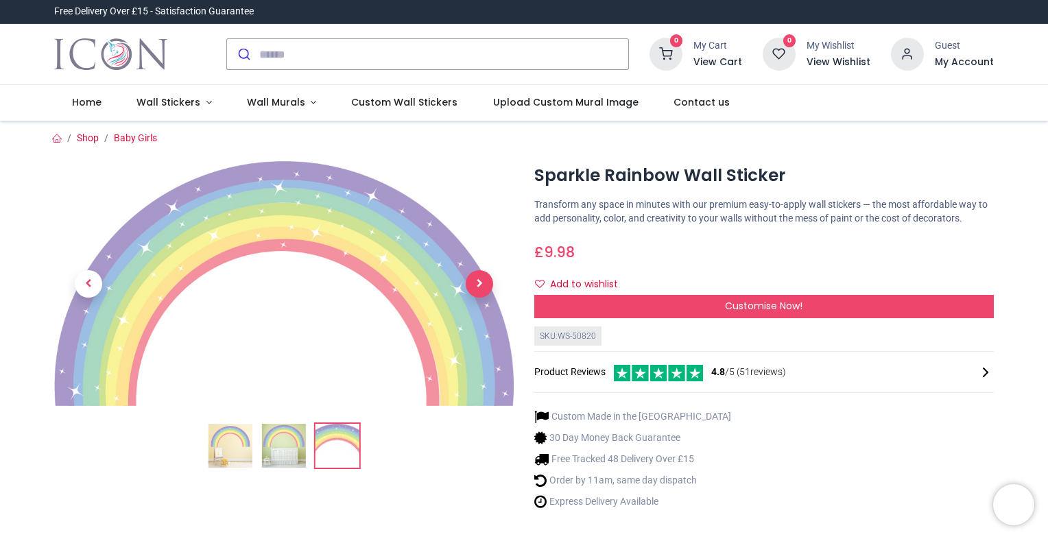
click at [490, 270] on span "Next" at bounding box center [479, 283] width 27 height 27
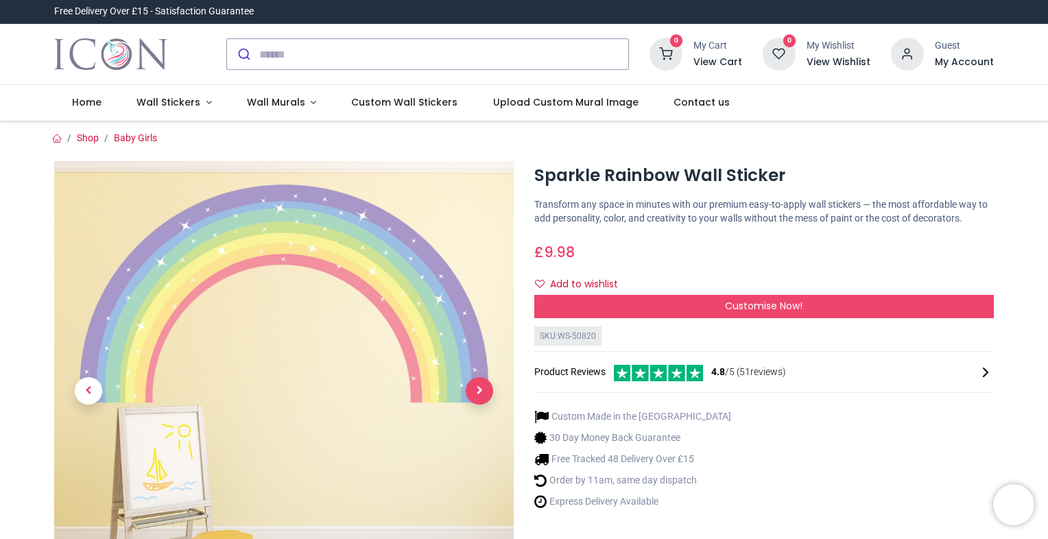
click at [481, 387] on span "Next" at bounding box center [479, 390] width 27 height 27
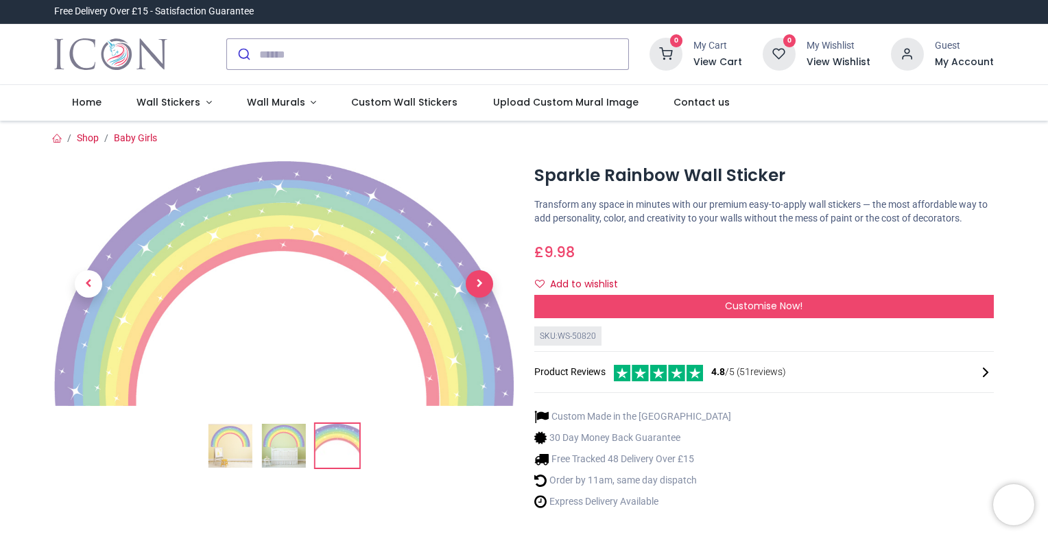
click at [483, 270] on span "Next" at bounding box center [479, 283] width 27 height 27
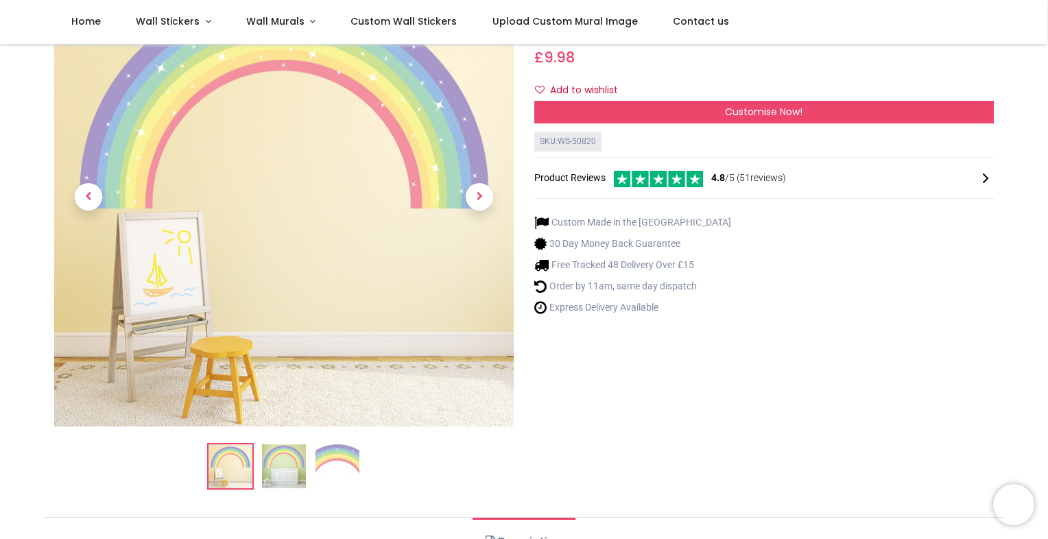
scroll to position [137, 0]
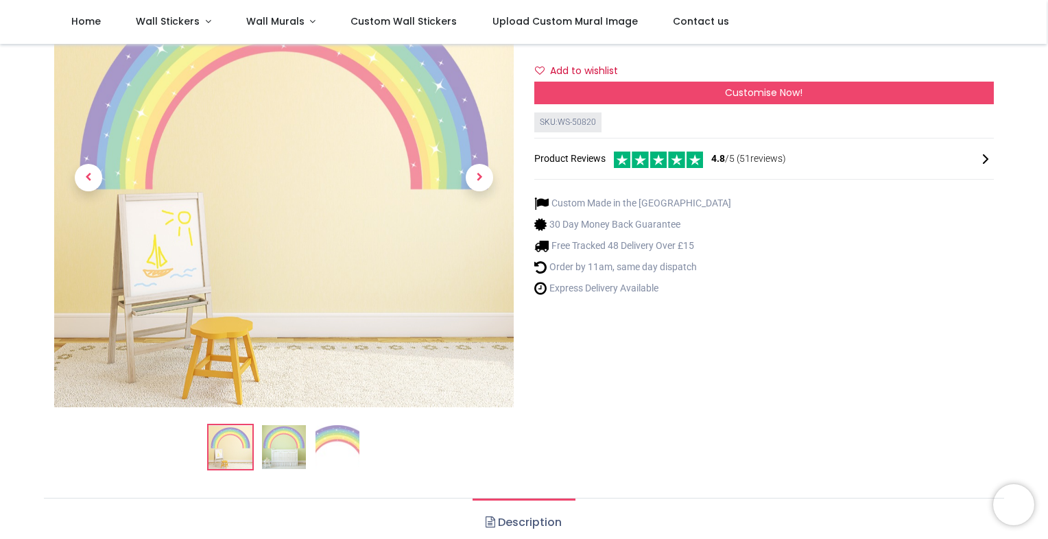
click at [365, 435] on ol at bounding box center [283, 447] width 459 height 47
click at [345, 442] on img at bounding box center [337, 447] width 44 height 44
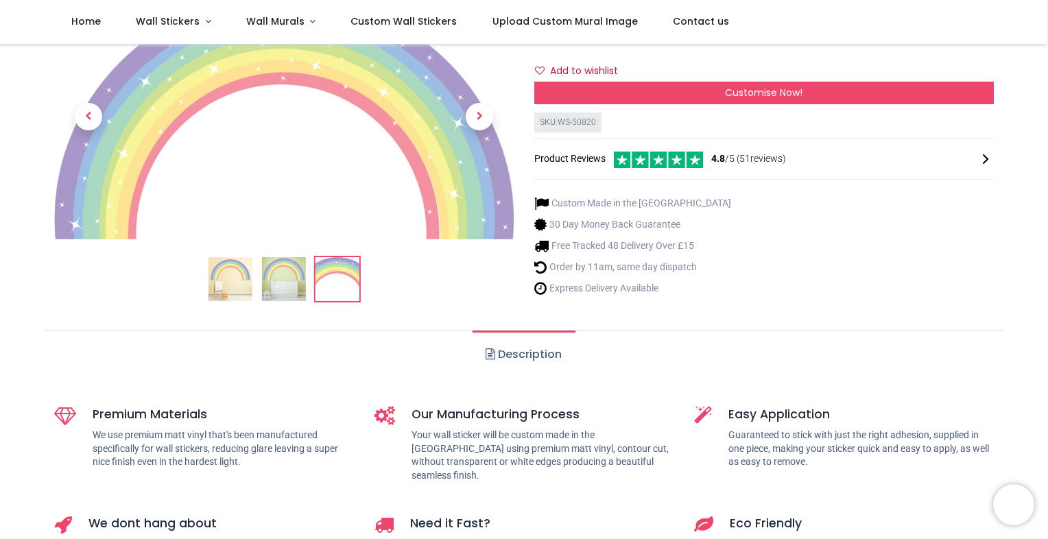
click at [346, 257] on img at bounding box center [337, 279] width 44 height 44
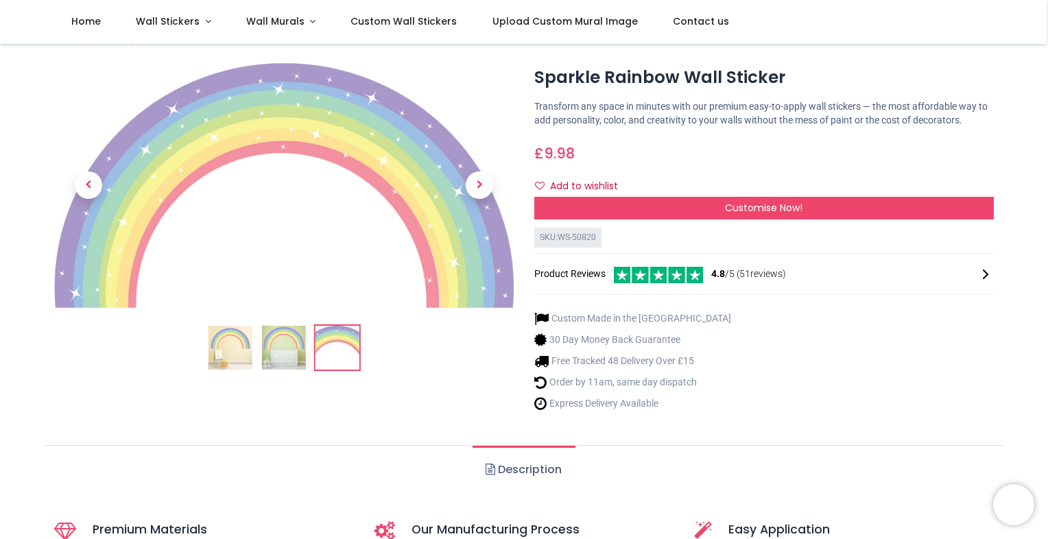
scroll to position [0, 0]
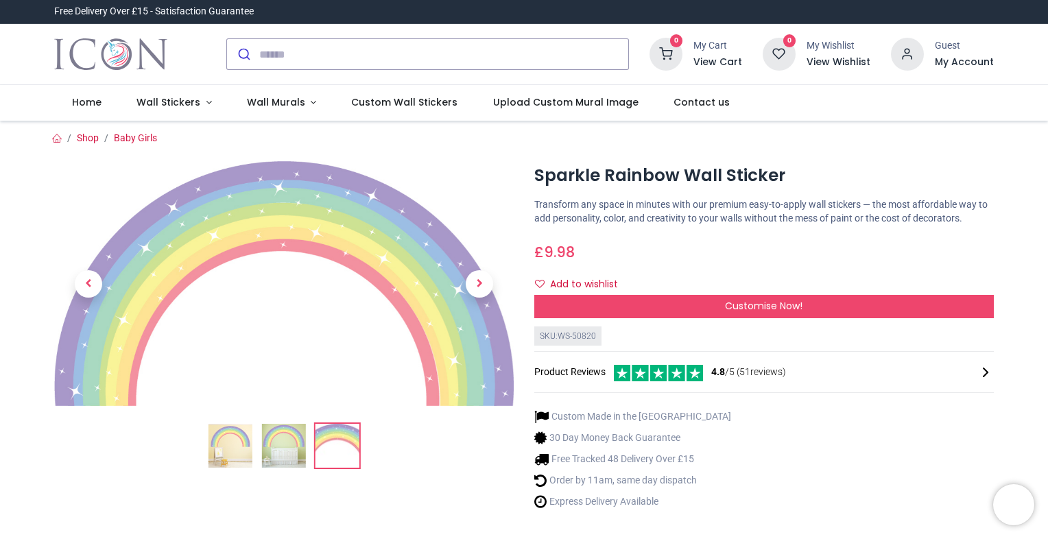
click at [291, 424] on img at bounding box center [284, 446] width 44 height 44
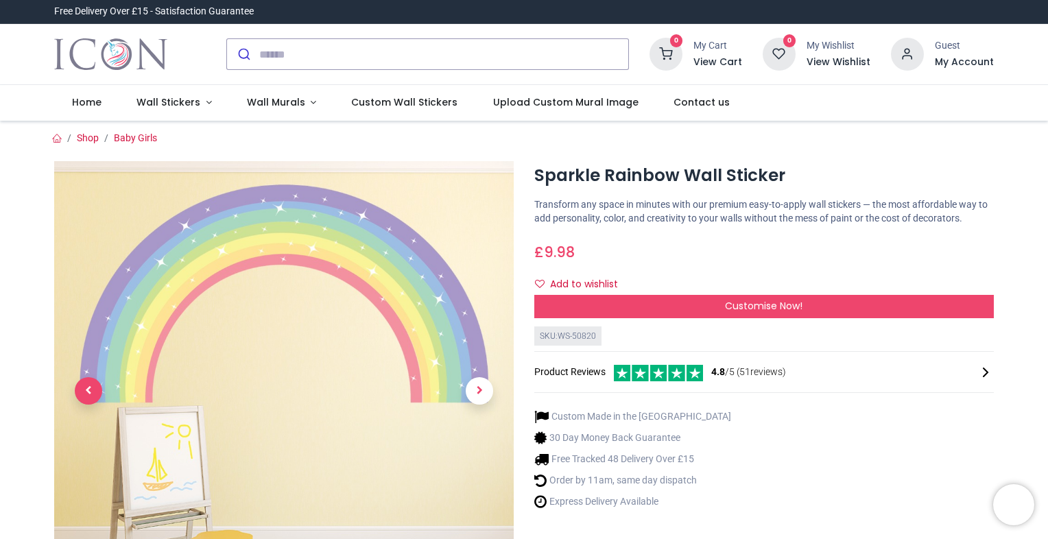
click at [91, 394] on span "Previous" at bounding box center [88, 390] width 27 height 27
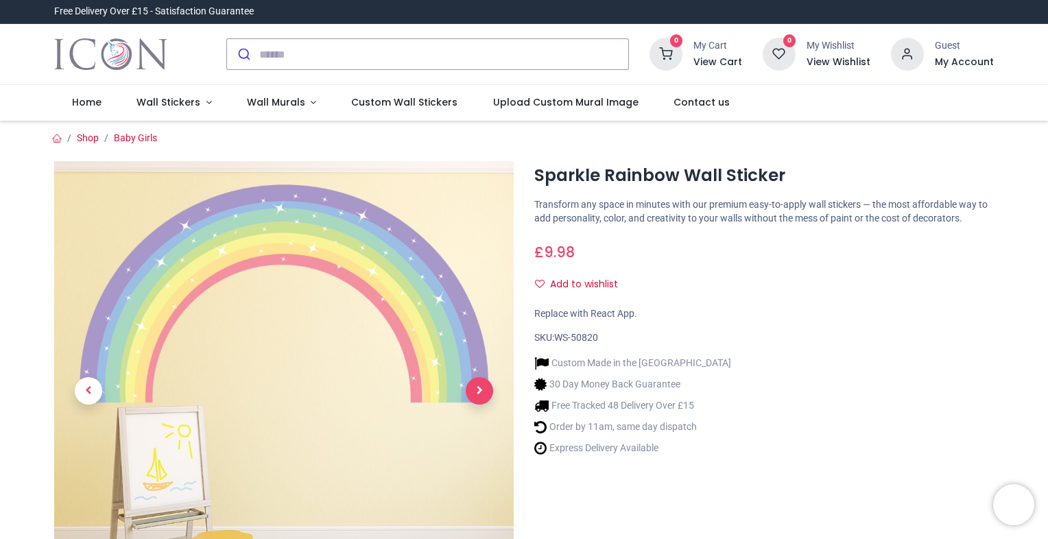
click at [474, 396] on span "Next" at bounding box center [479, 390] width 27 height 27
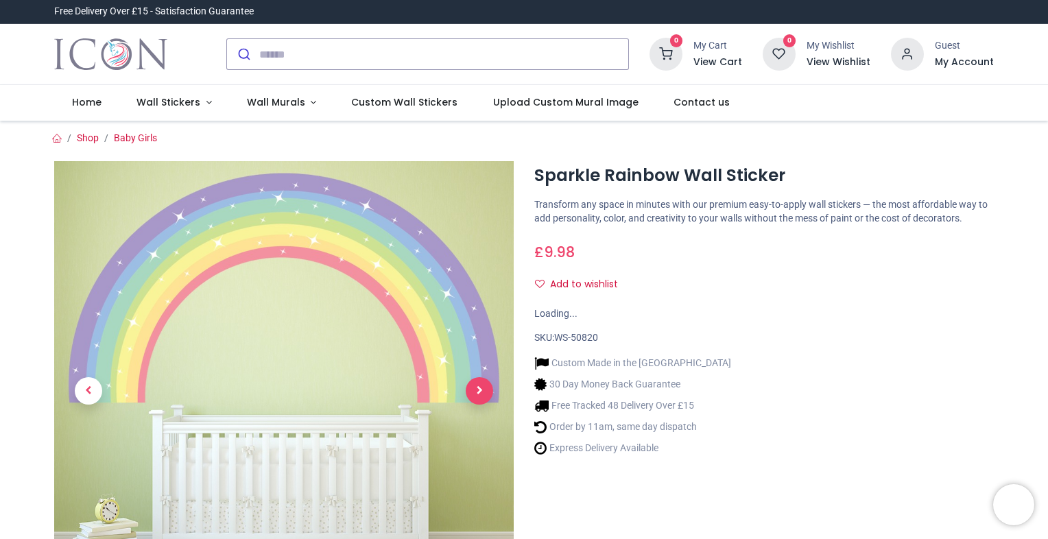
click at [474, 396] on span "Next" at bounding box center [479, 390] width 27 height 27
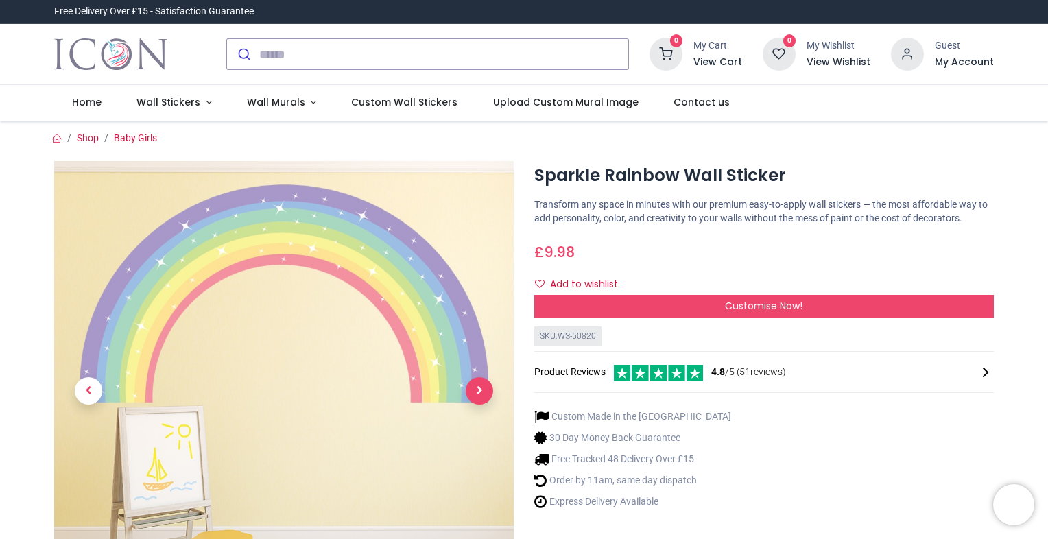
click at [474, 385] on span "Next" at bounding box center [479, 390] width 27 height 27
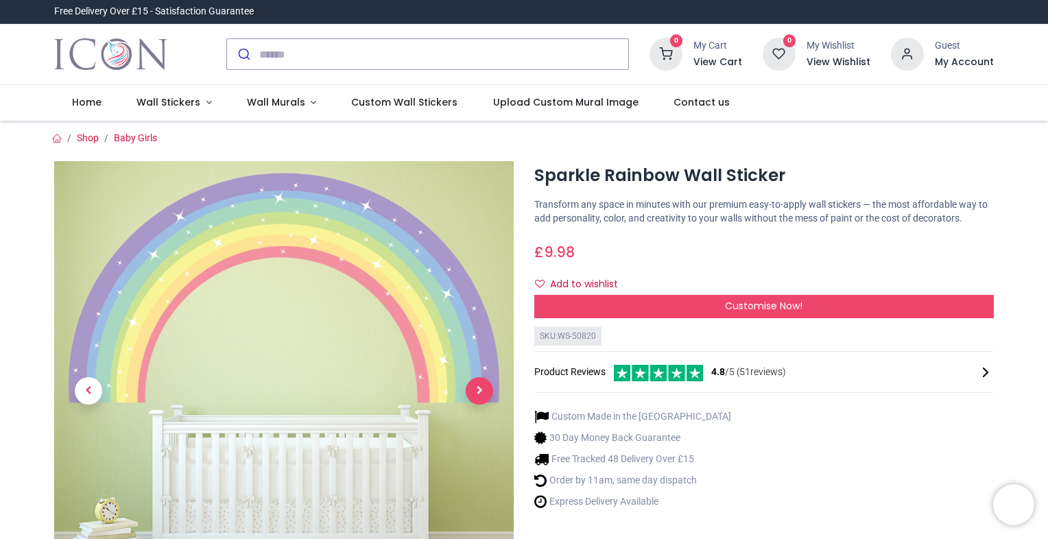
click at [474, 385] on span "Next" at bounding box center [479, 390] width 27 height 27
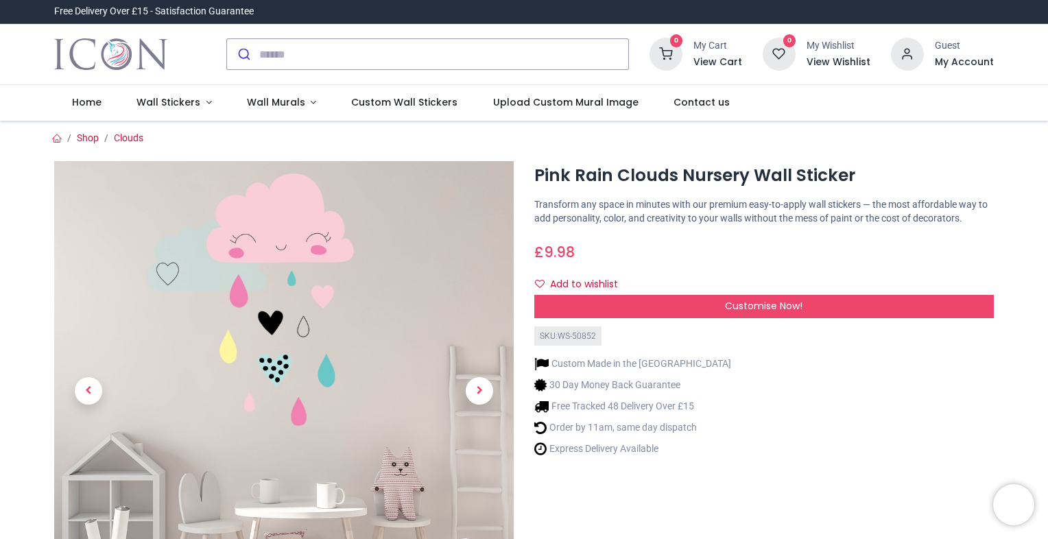
click at [479, 388] on span "Next" at bounding box center [479, 390] width 27 height 27
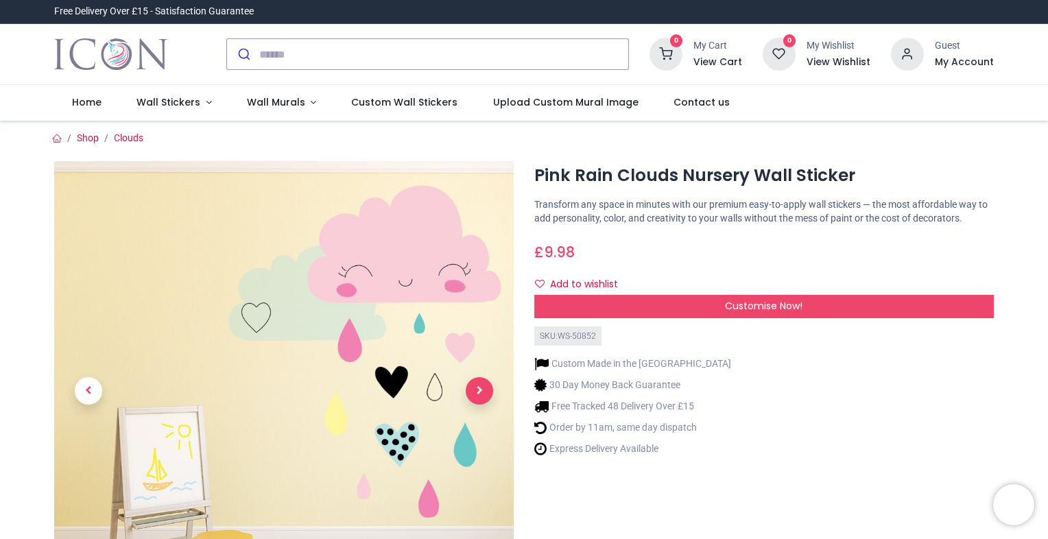
click at [479, 388] on span "Next" at bounding box center [479, 390] width 27 height 27
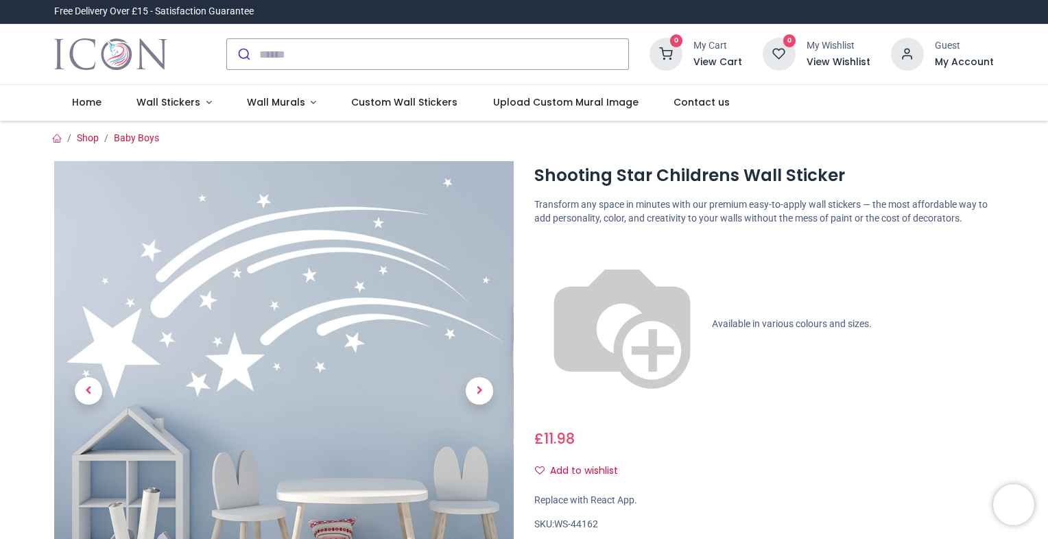
click at [349, 178] on img at bounding box center [283, 390] width 459 height 459
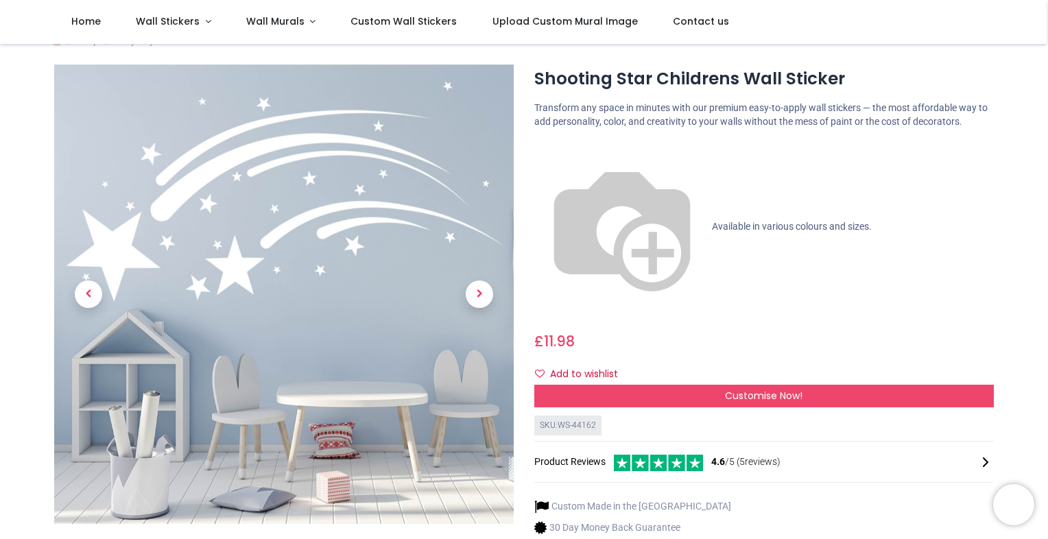
scroll to position [27, 0]
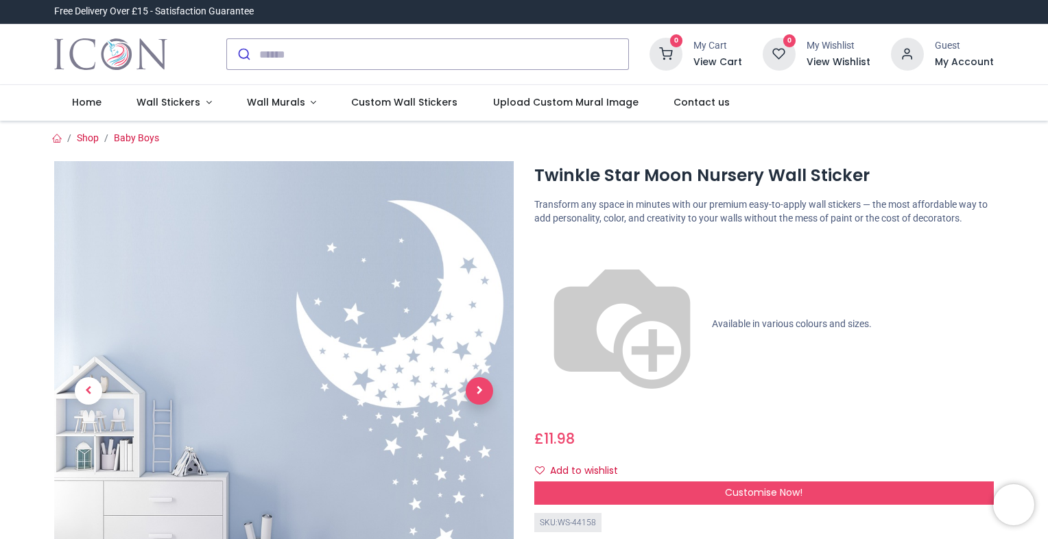
click at [479, 381] on span "Next" at bounding box center [479, 390] width 27 height 27
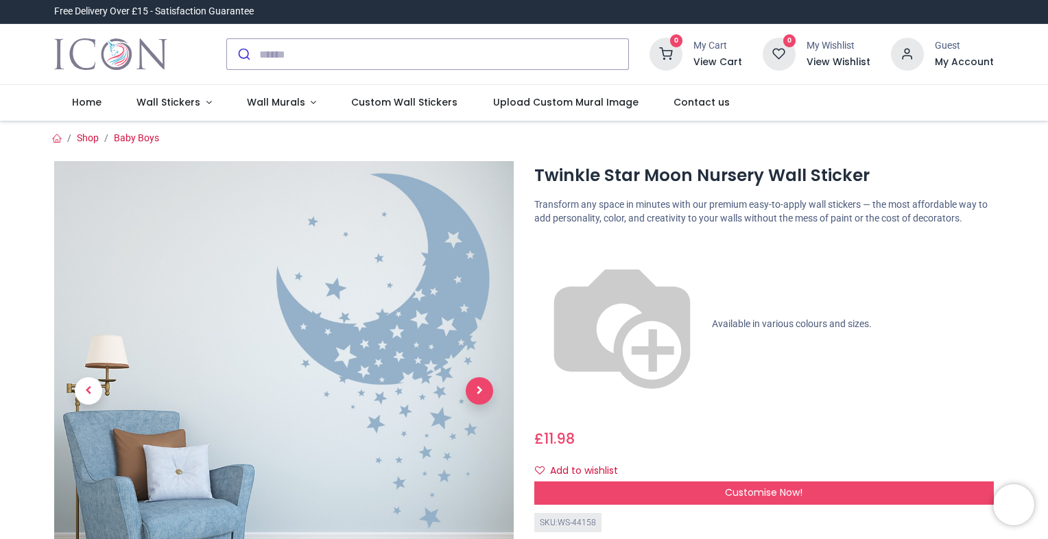
click at [477, 385] on span "Next" at bounding box center [479, 390] width 27 height 27
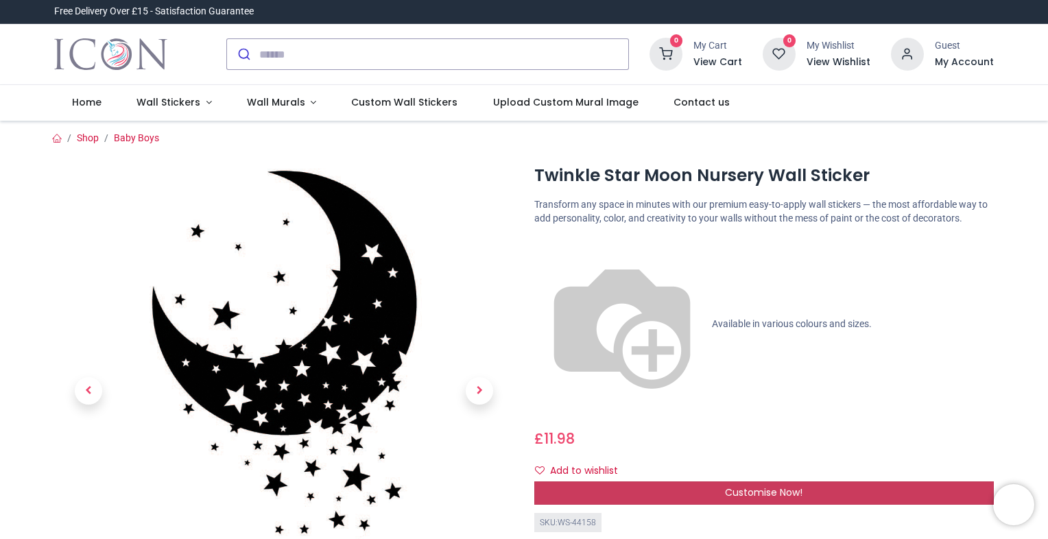
click at [699, 481] on div "Customise Now!" at bounding box center [763, 492] width 459 height 23
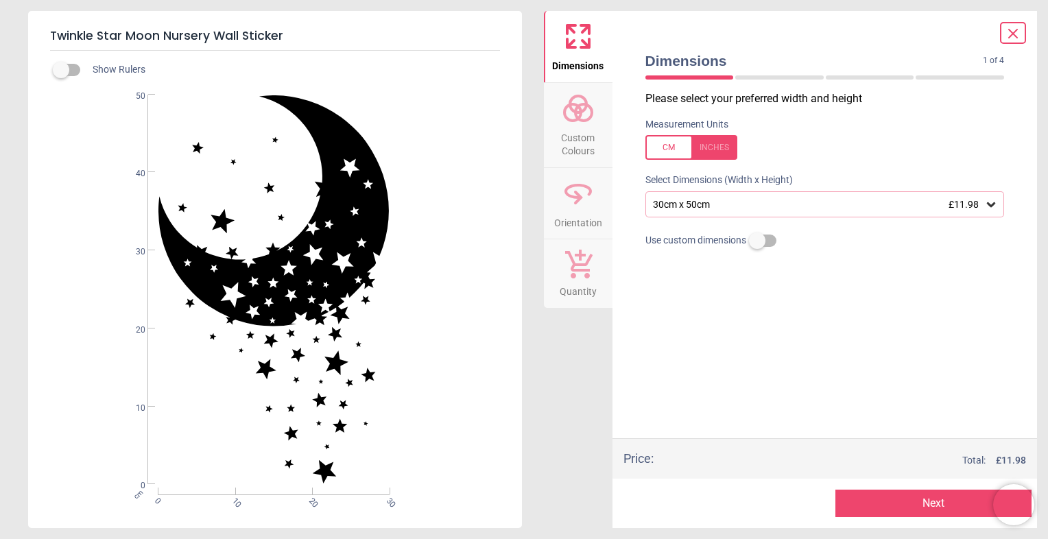
click at [586, 130] on span "Custom Colours" at bounding box center [578, 142] width 66 height 34
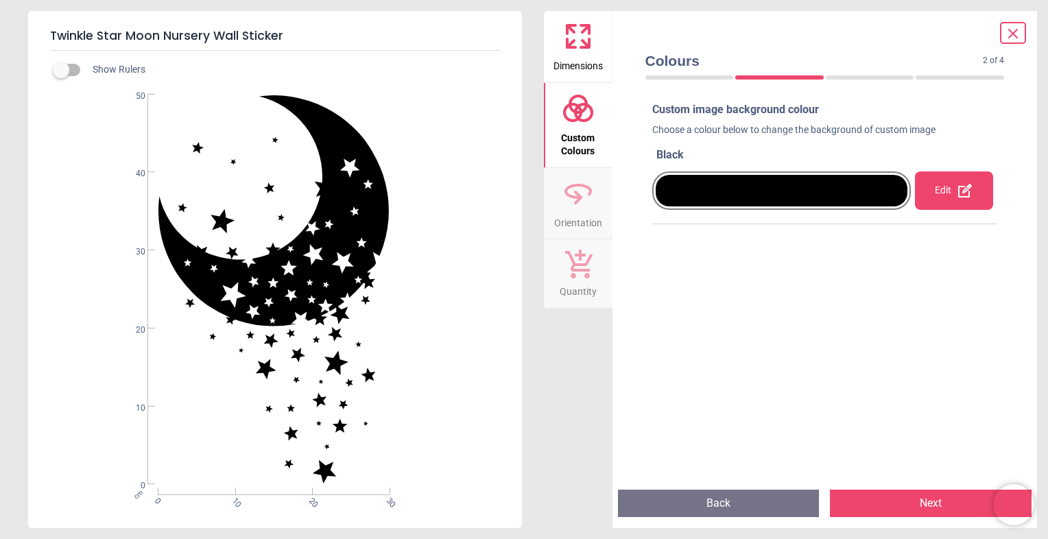
click at [850, 189] on div at bounding box center [781, 191] width 252 height 32
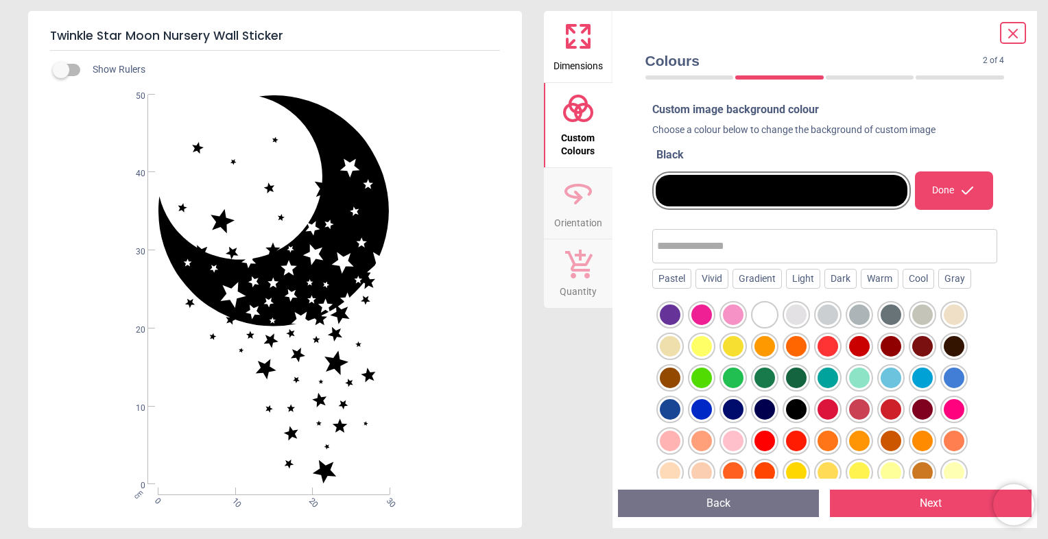
click at [680, 311] on div at bounding box center [670, 314] width 21 height 21
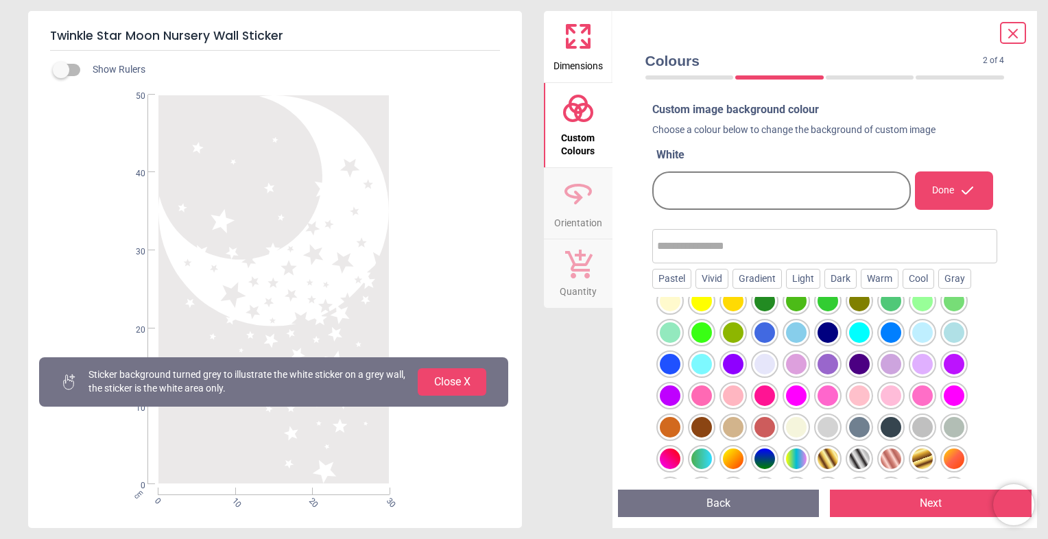
scroll to position [210, 0]
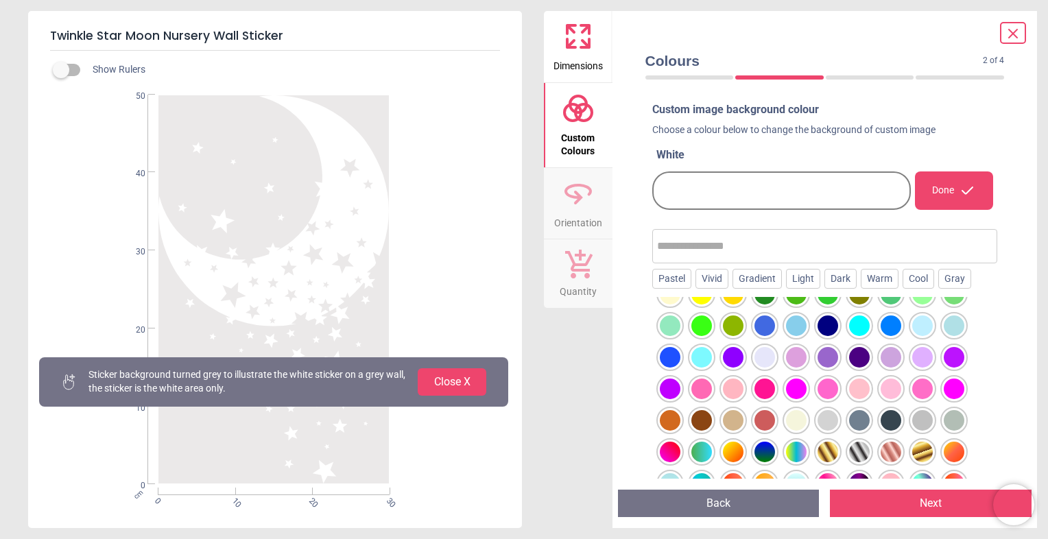
click at [680, 115] on div at bounding box center [670, 105] width 21 height 21
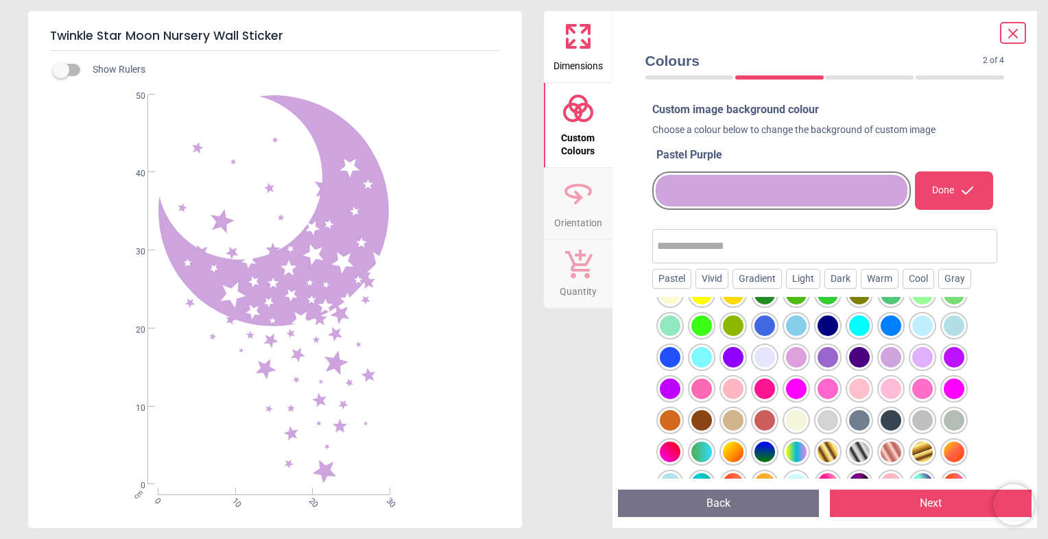
drag, startPoint x: 325, startPoint y: 306, endPoint x: 494, endPoint y: 374, distance: 181.8
click at [494, 374] on div "WS-44158 Created with Snap null" at bounding box center [273, 290] width 491 height 390
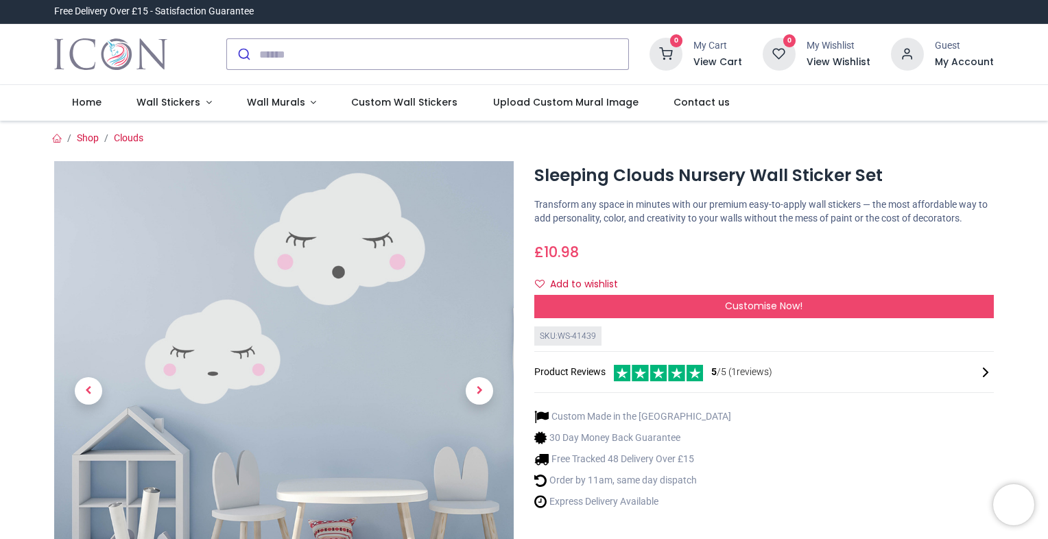
click at [0, 333] on html "Login • Register Home Wall Stickers" at bounding box center [524, 269] width 1048 height 539
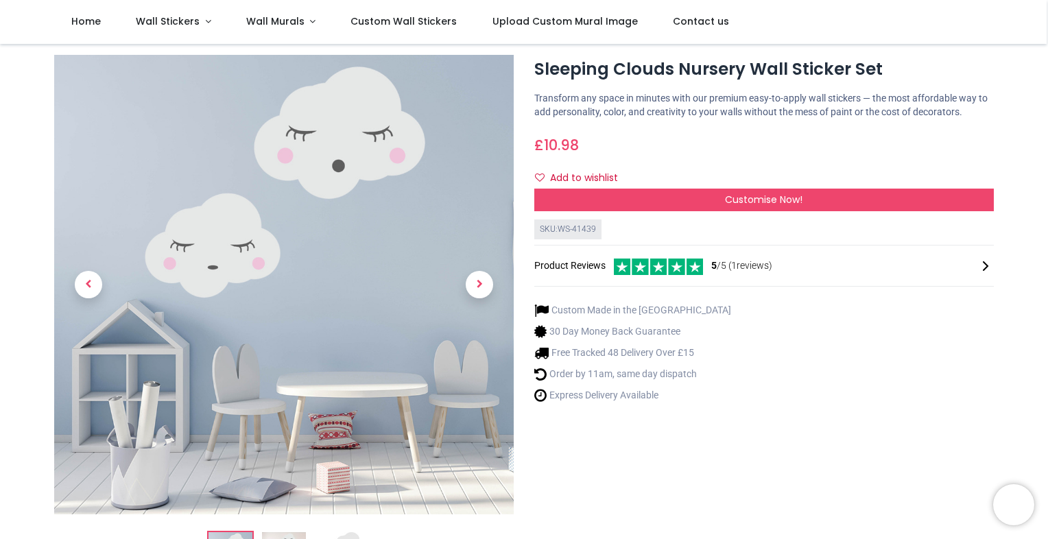
scroll to position [55, 0]
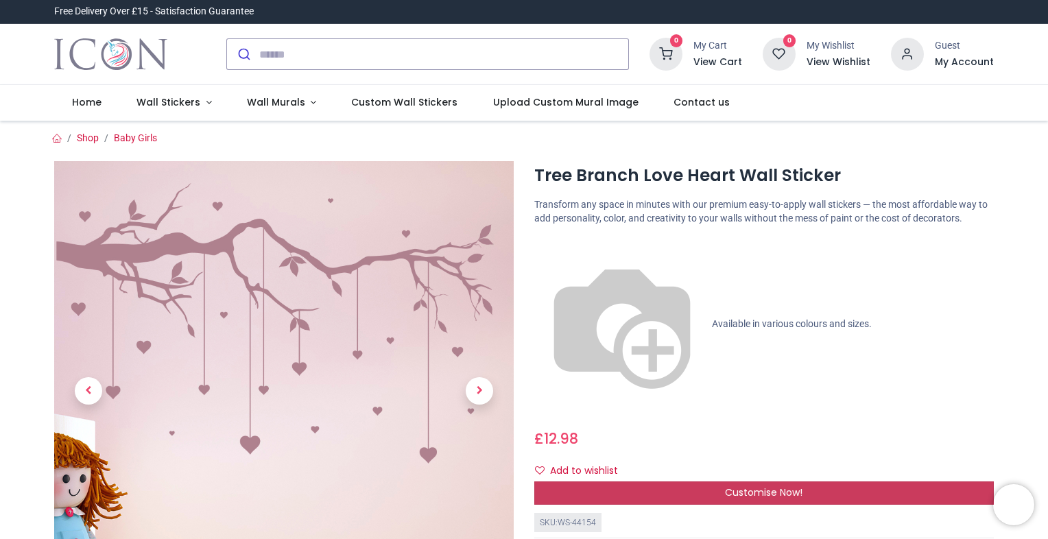
click at [649, 481] on div "Customise Now!" at bounding box center [763, 492] width 459 height 23
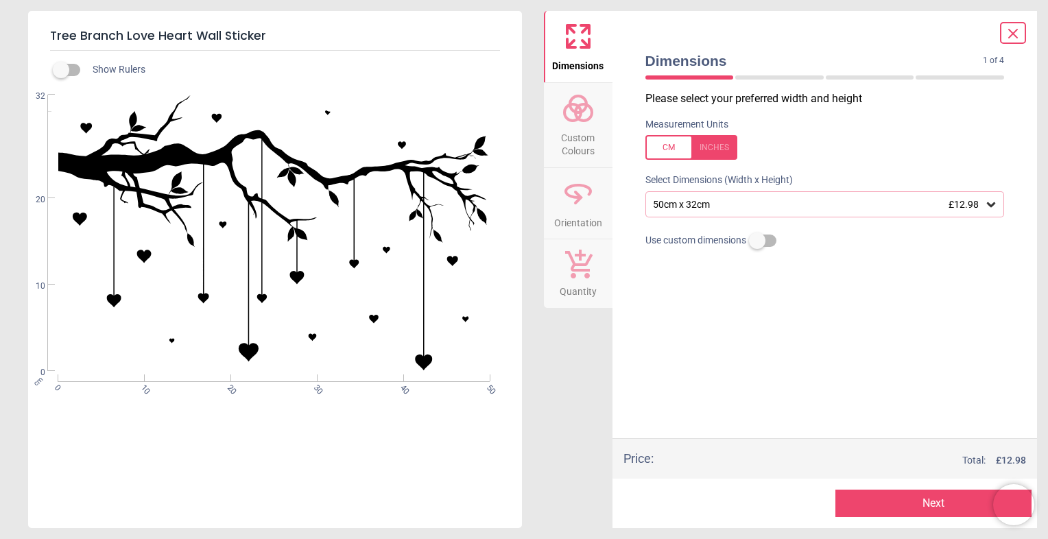
click at [575, 157] on span "Custom Colours" at bounding box center [578, 142] width 66 height 34
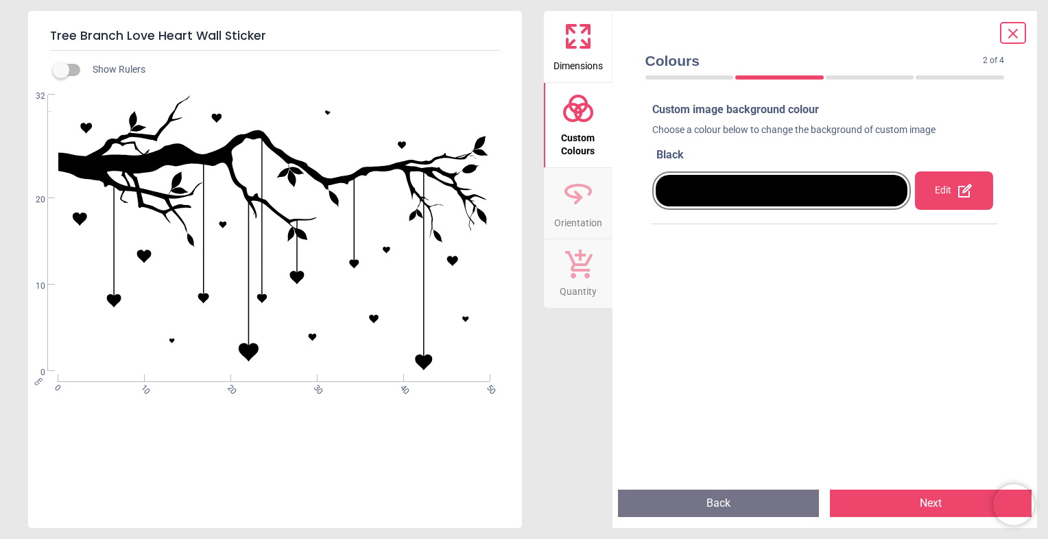
click at [956, 185] on icon at bounding box center [964, 190] width 16 height 16
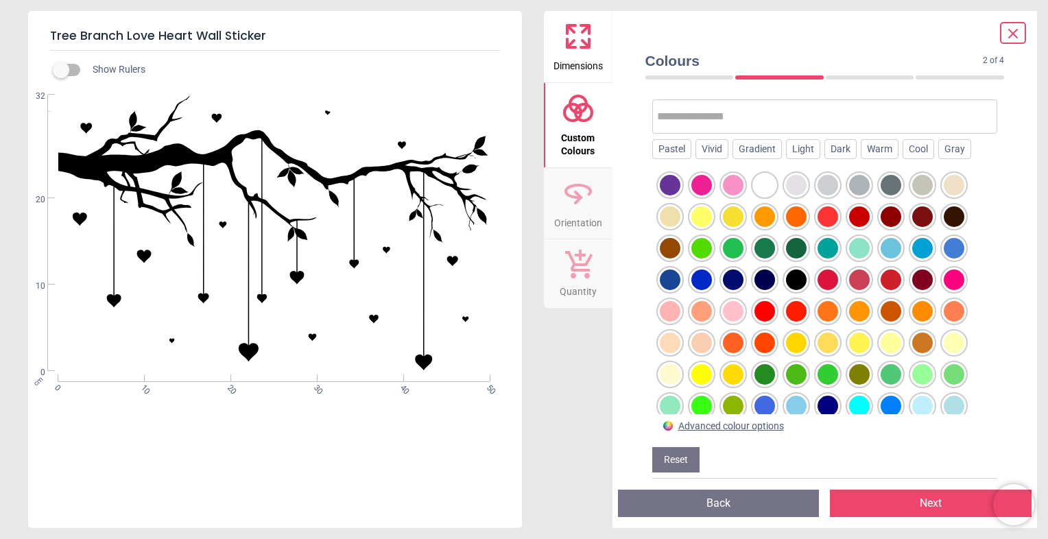
scroll to position [140, 0]
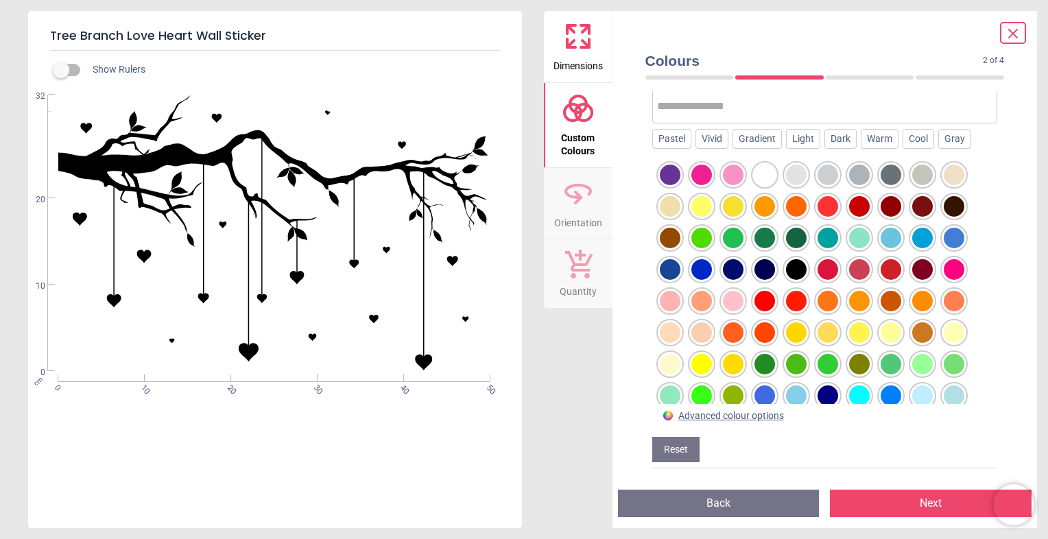
click at [680, 185] on div at bounding box center [670, 175] width 21 height 21
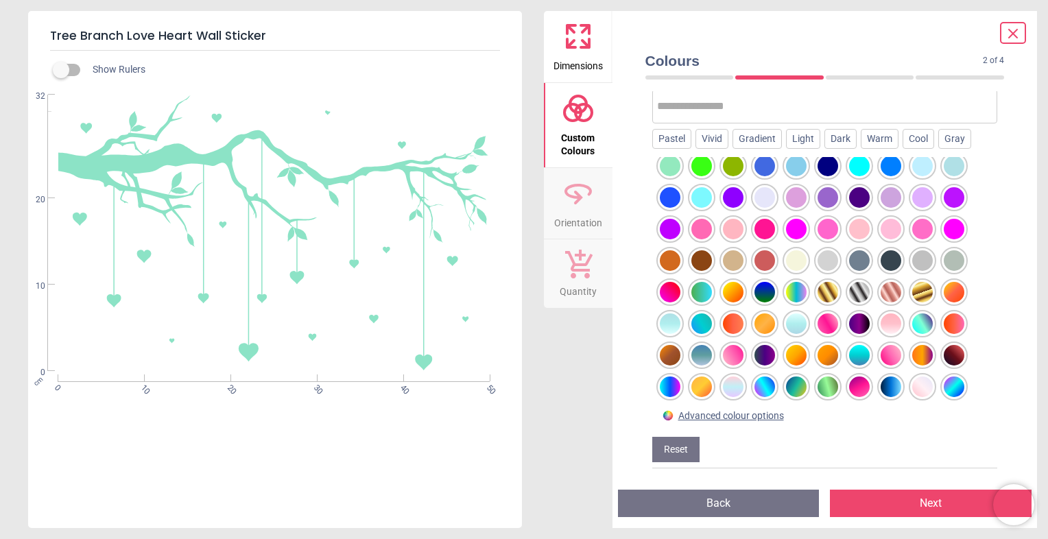
scroll to position [241, 0]
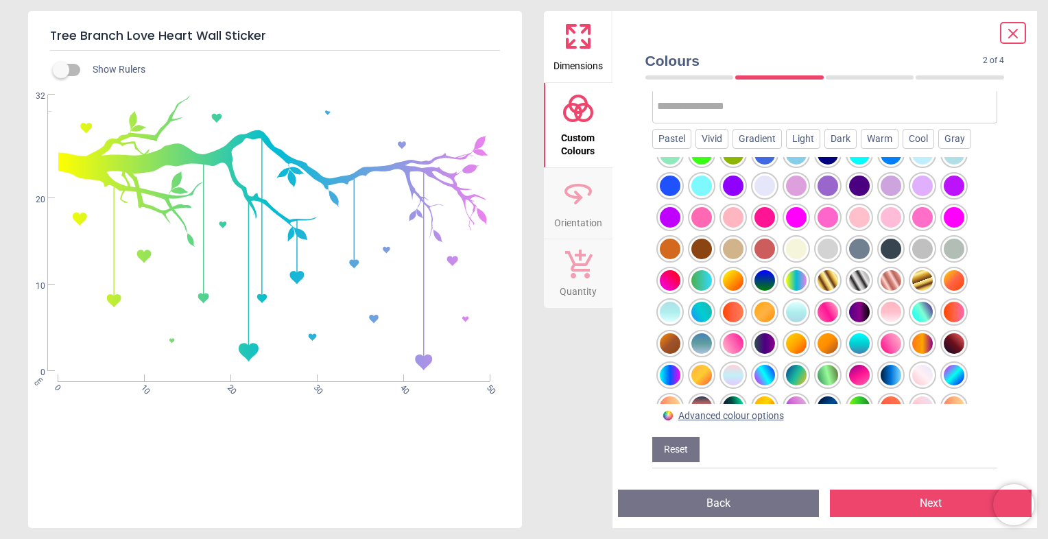
drag, startPoint x: 208, startPoint y: 232, endPoint x: 505, endPoint y: 407, distance: 344.3
click at [505, 407] on div "WS-44154 Created with Snap null cm 0 10 20 30 40 50 0 10 20 32" at bounding box center [273, 257] width 491 height 324
click at [762, 504] on button "Back" at bounding box center [719, 503] width 202 height 27
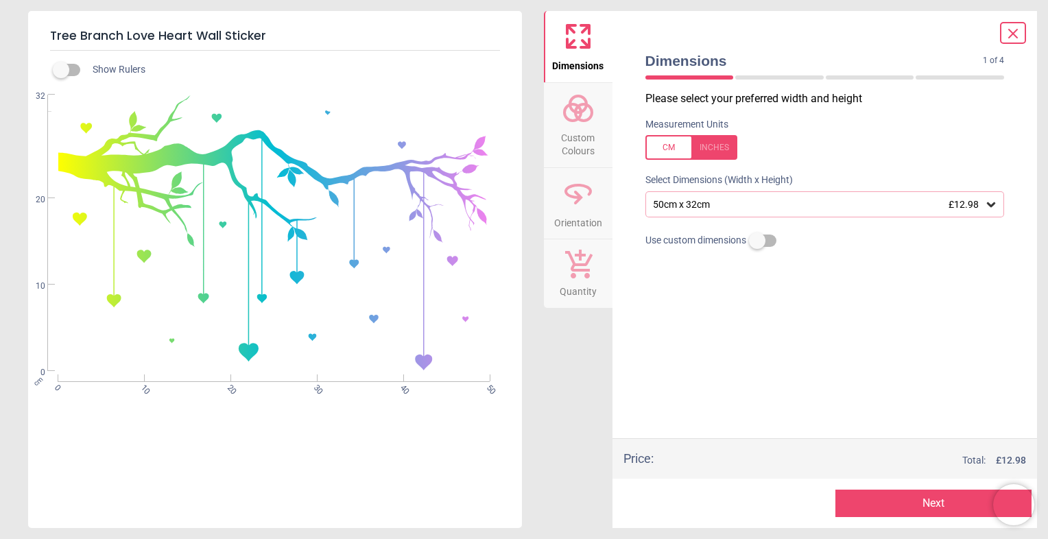
click at [1009, 27] on icon at bounding box center [1012, 33] width 16 height 16
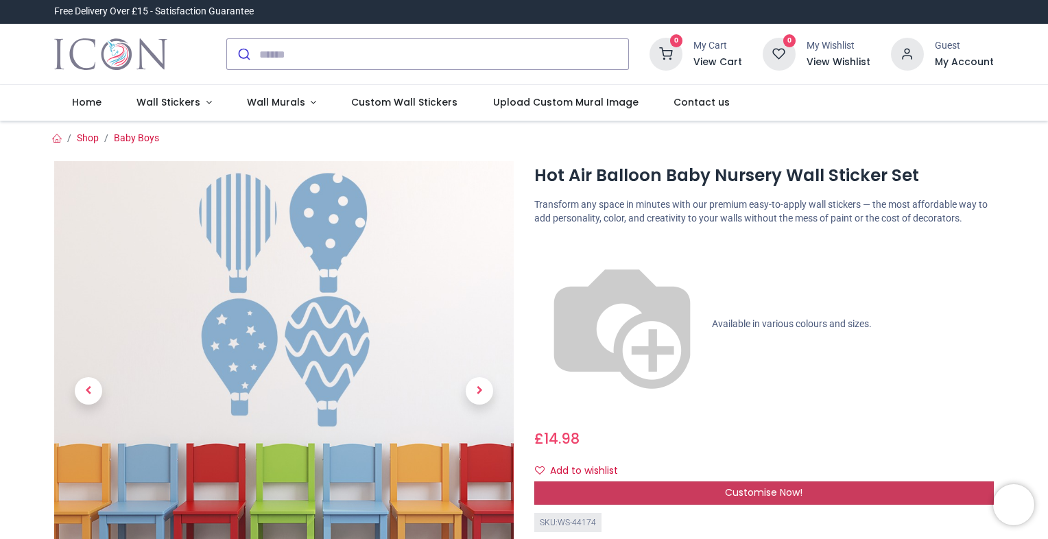
click at [657, 481] on div "Customise Now!" at bounding box center [763, 492] width 459 height 23
